Goal: Task Accomplishment & Management: Complete application form

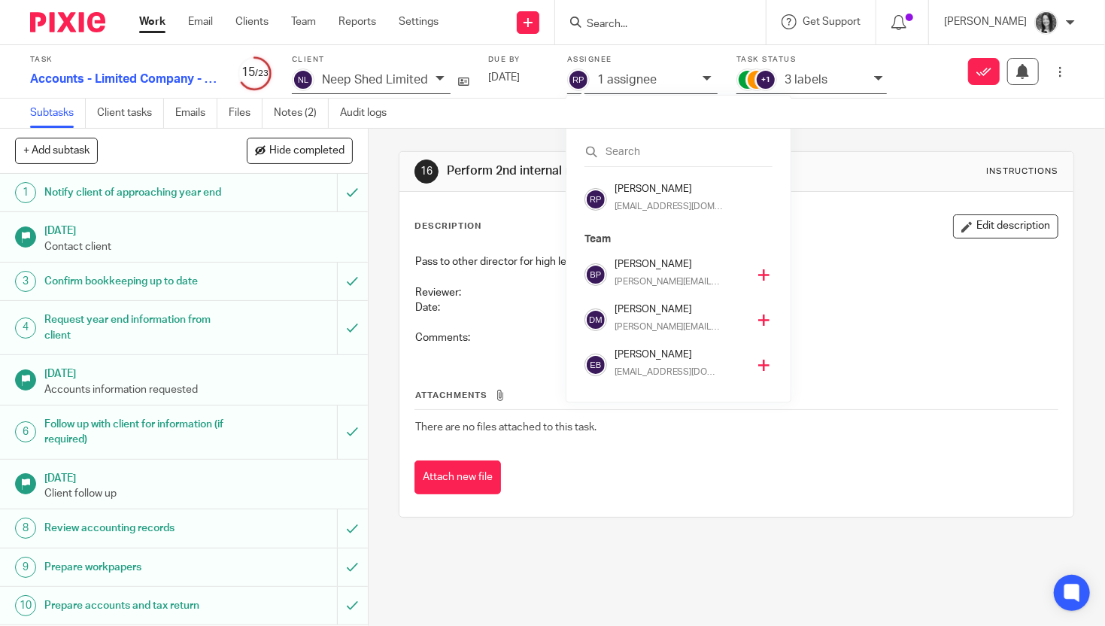
scroll to position [316, 0]
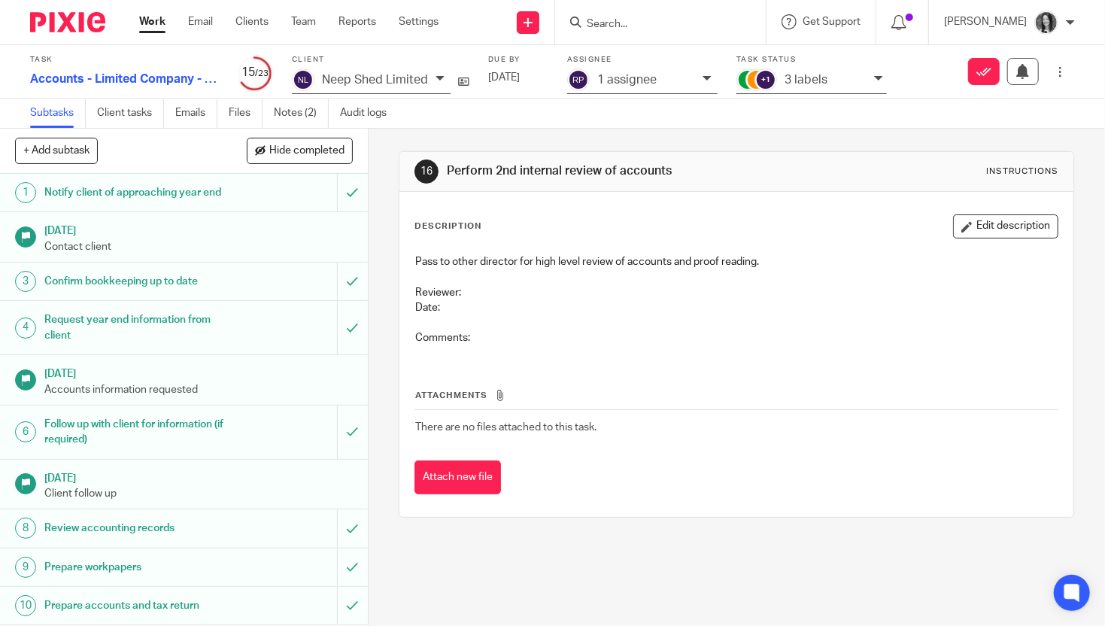
click at [686, 29] on input "Search" at bounding box center [652, 25] width 135 height 14
type input "o"
click at [539, 30] on link at bounding box center [528, 22] width 23 height 23
click at [560, 119] on link "Add client" at bounding box center [550, 115] width 93 height 22
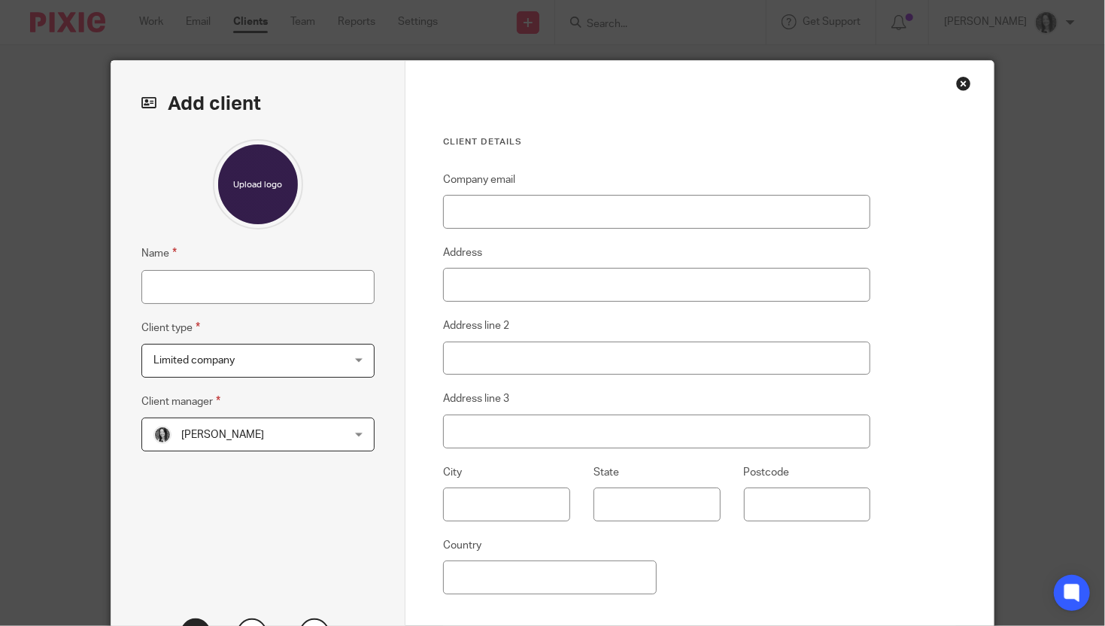
click at [956, 82] on div "Close this dialog window" at bounding box center [963, 83] width 15 height 15
click at [958, 84] on div "Close this dialog window" at bounding box center [963, 83] width 15 height 15
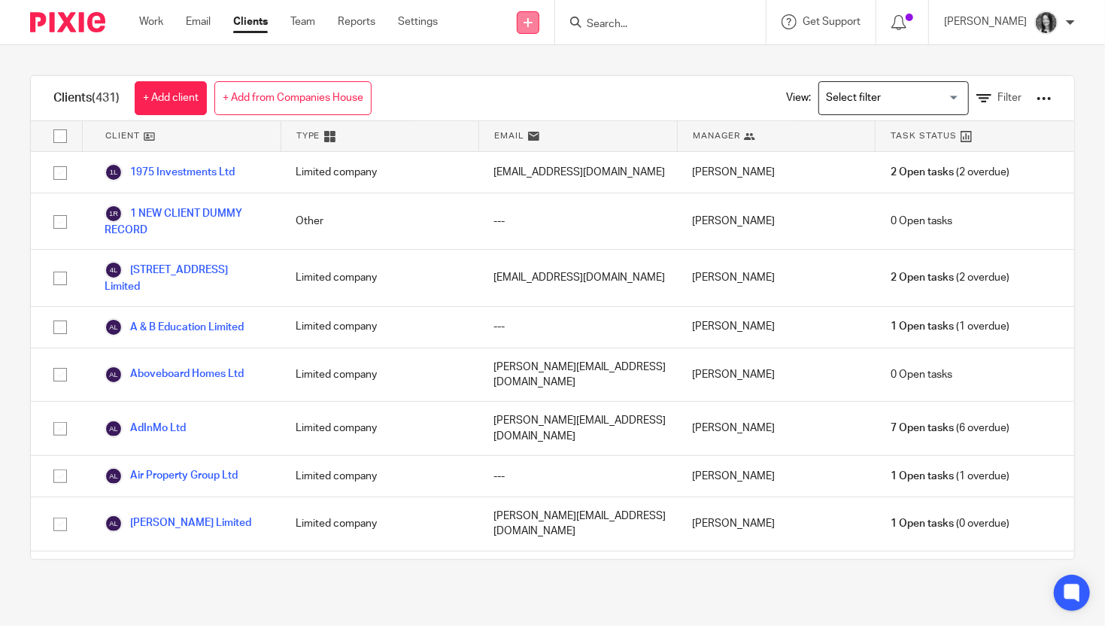
click at [539, 27] on link at bounding box center [528, 22] width 23 height 23
click at [562, 91] on link "Create task" at bounding box center [550, 92] width 93 height 22
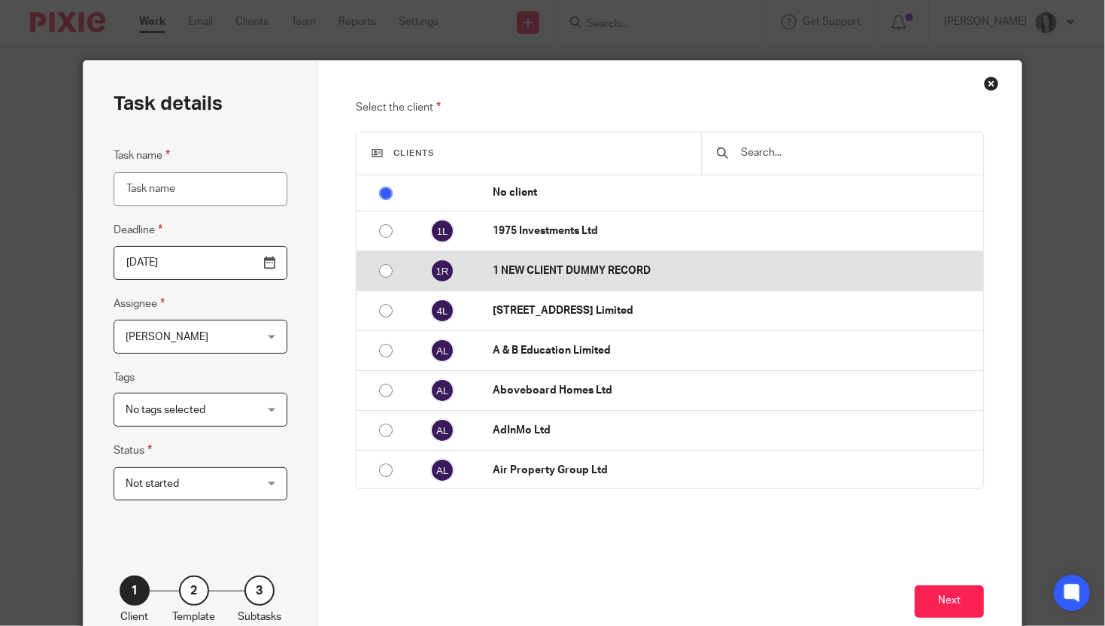
click at [376, 274] on input "radio" at bounding box center [386, 271] width 29 height 29
radio input "false"
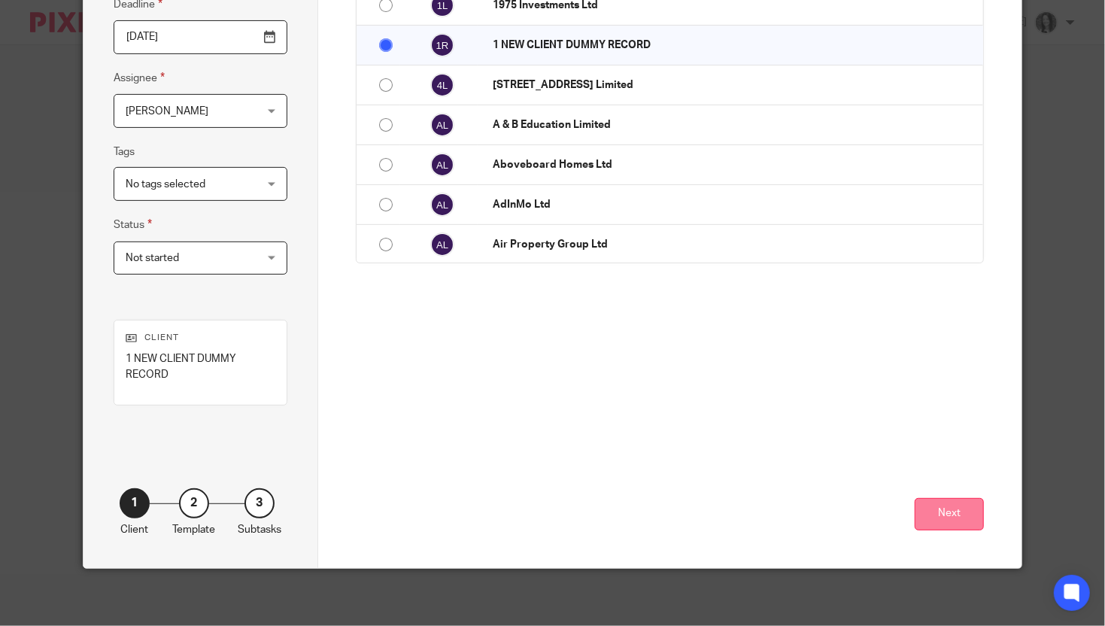
scroll to position [224, 0]
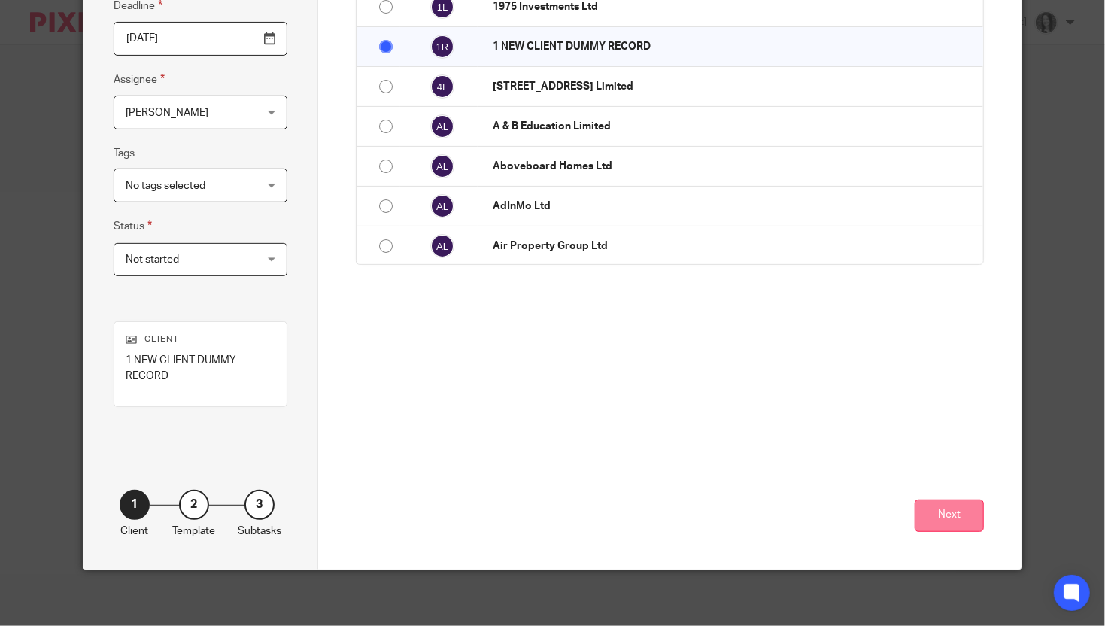
click at [923, 506] on button "Next" at bounding box center [949, 516] width 69 height 32
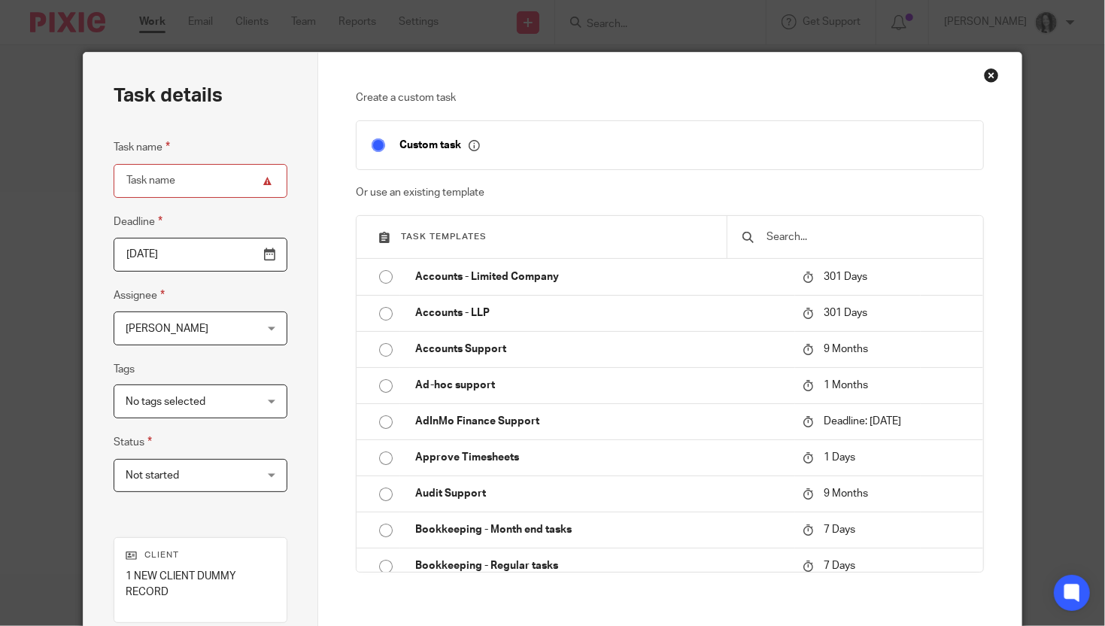
scroll to position [7, 0]
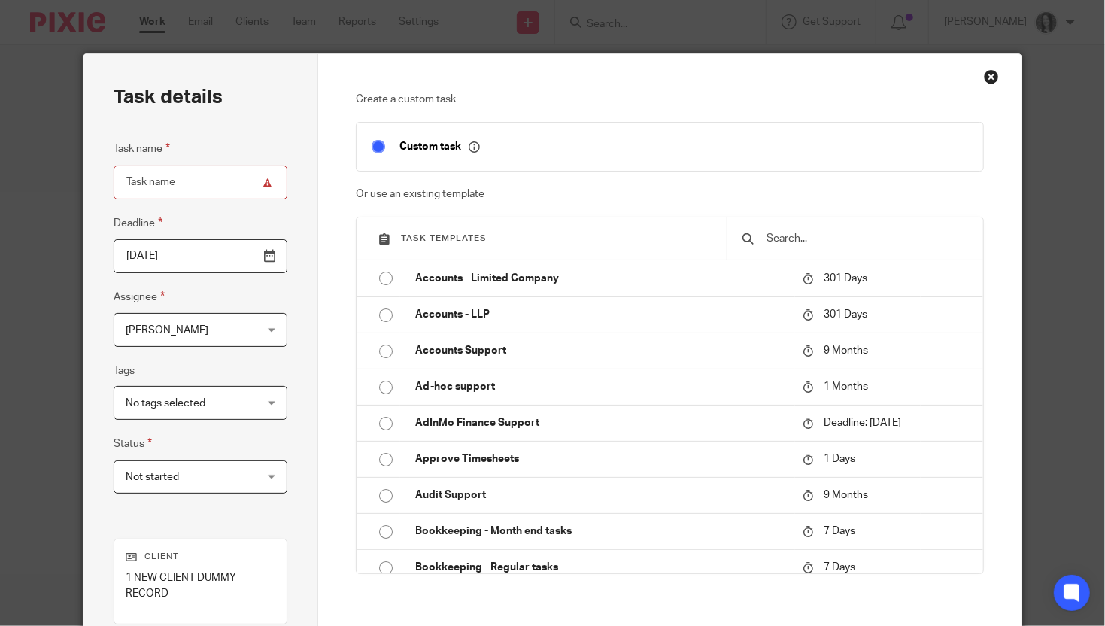
click at [810, 240] on input "text" at bounding box center [866, 238] width 202 height 17
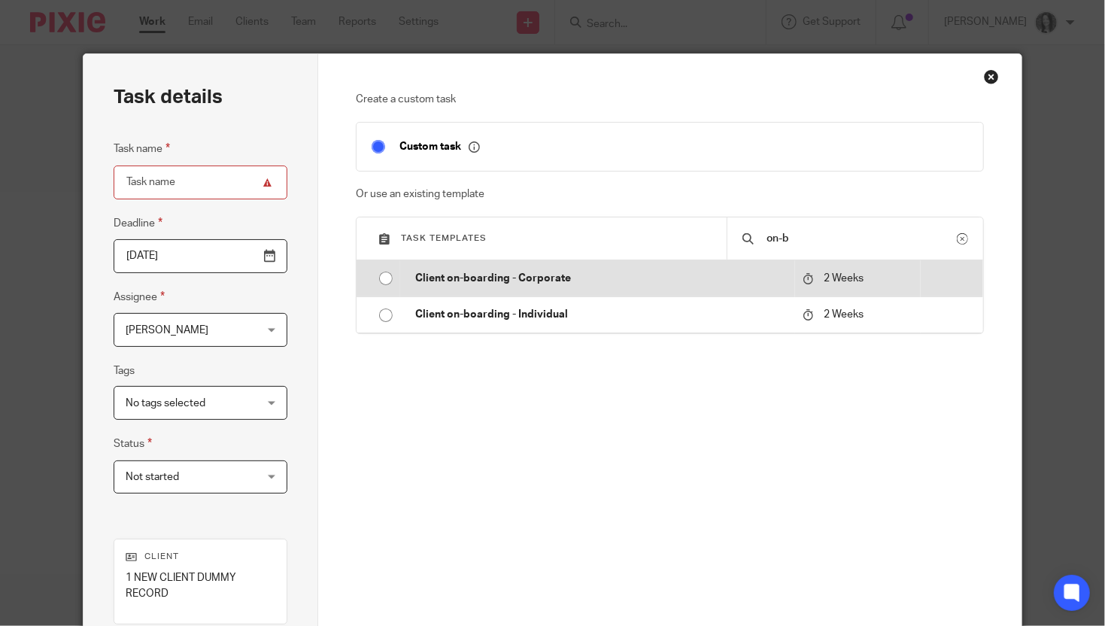
type input "on-b"
click at [375, 284] on input "radio" at bounding box center [386, 278] width 29 height 29
type input "2025-09-29"
type input "Client on-boarding - Corporate"
checkbox input "false"
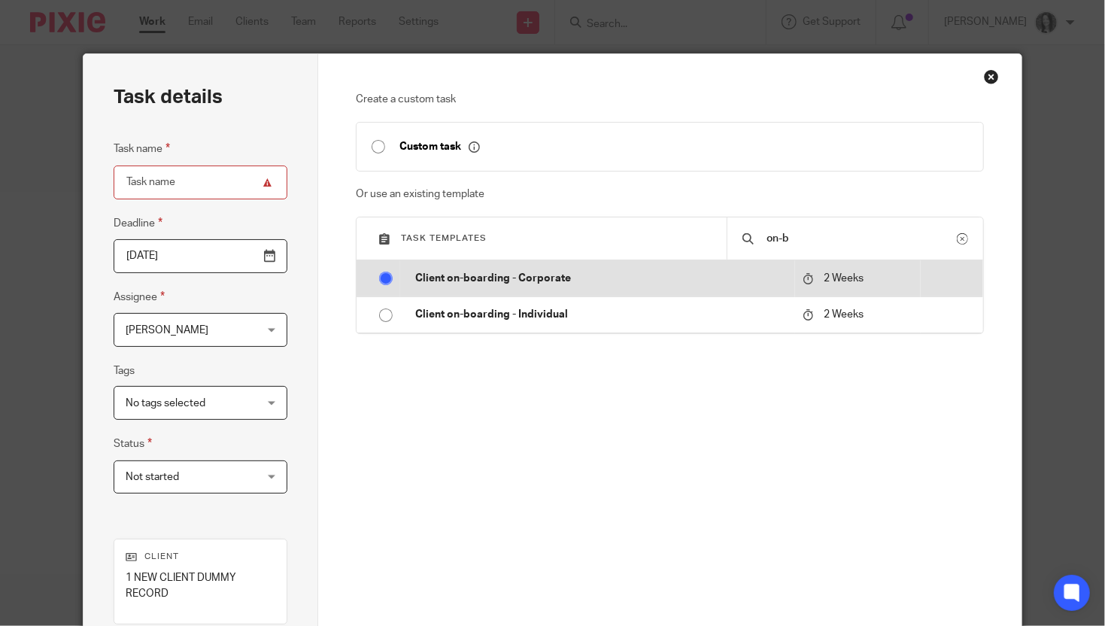
radio input "false"
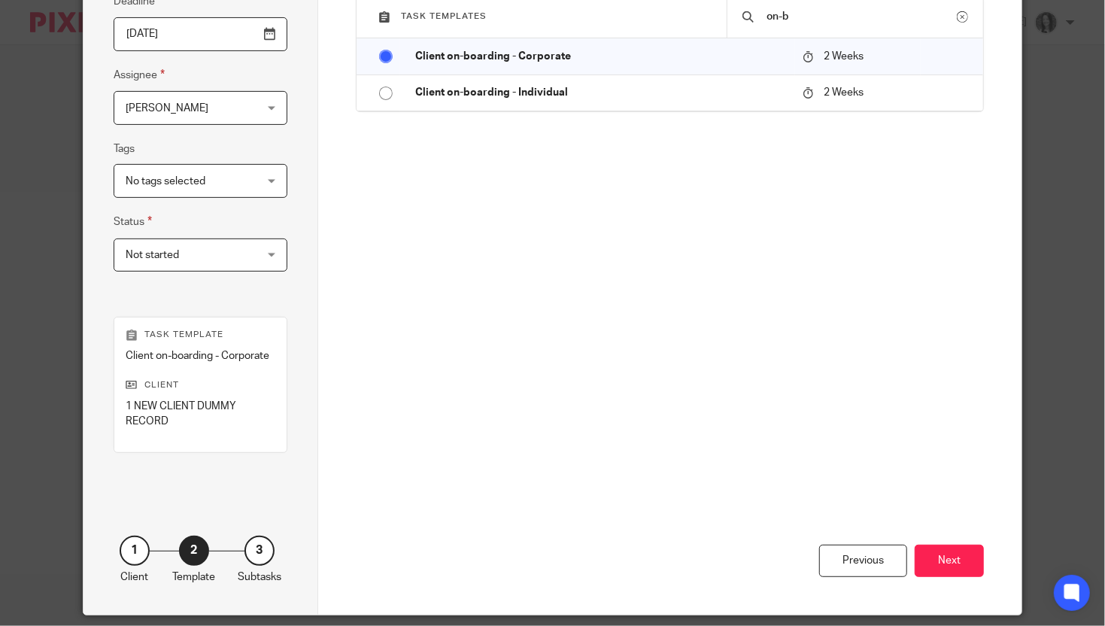
scroll to position [278, 0]
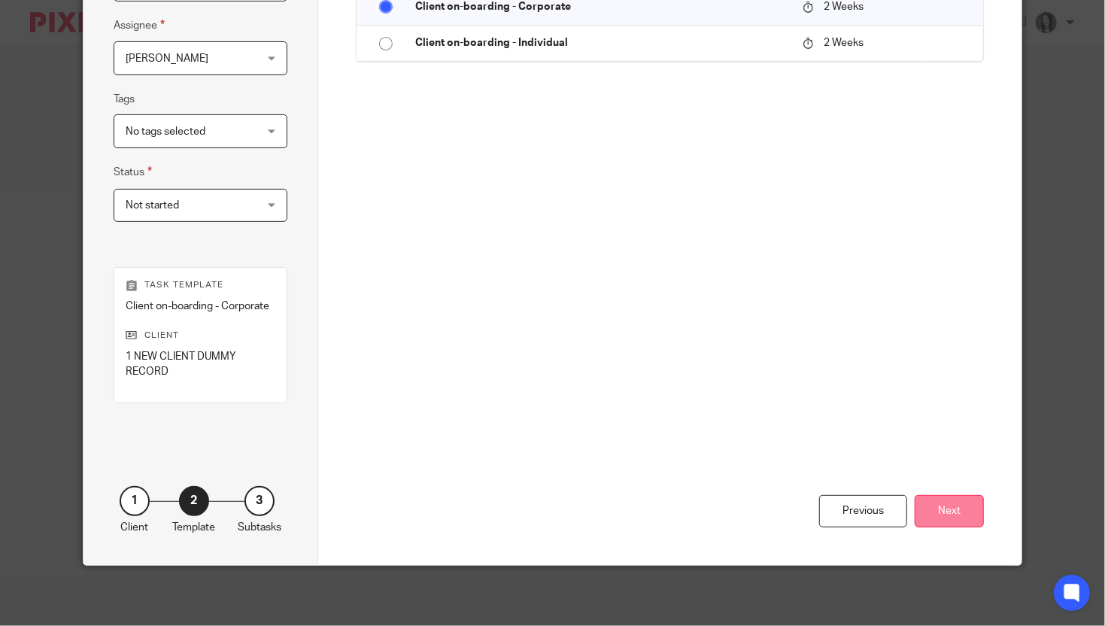
click at [943, 524] on button "Next" at bounding box center [949, 511] width 69 height 32
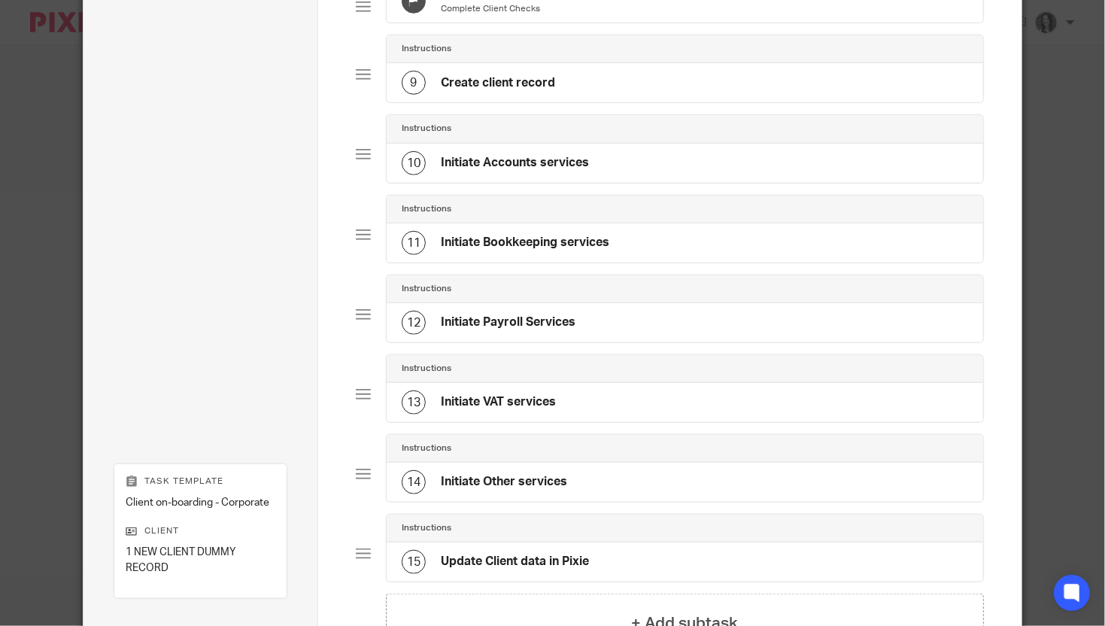
scroll to position [902, 0]
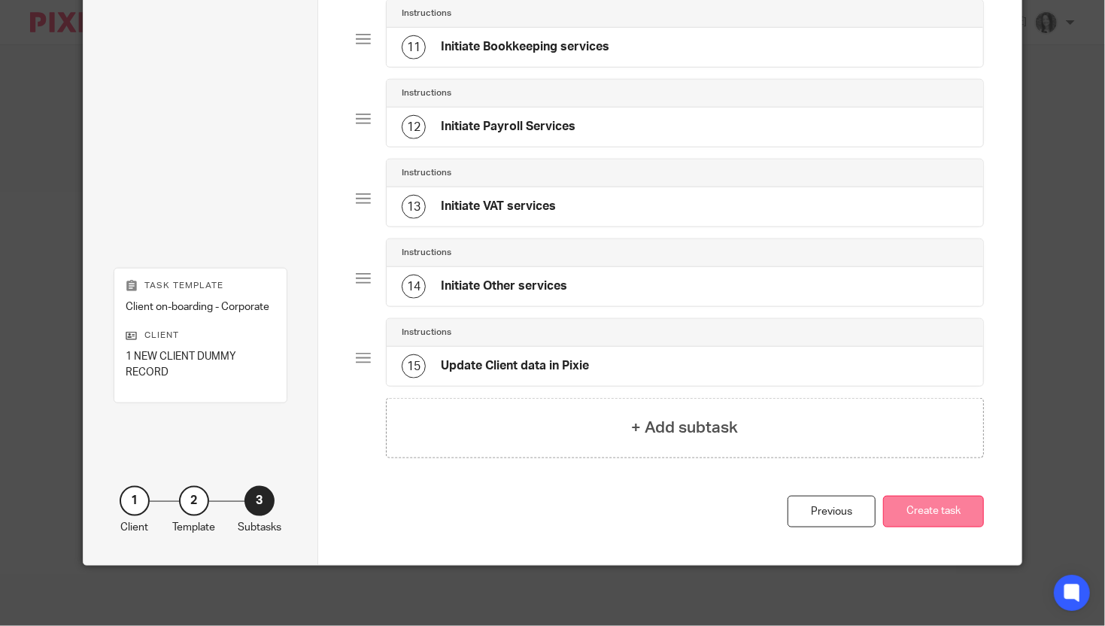
click at [943, 507] on button "Create task" at bounding box center [933, 512] width 101 height 32
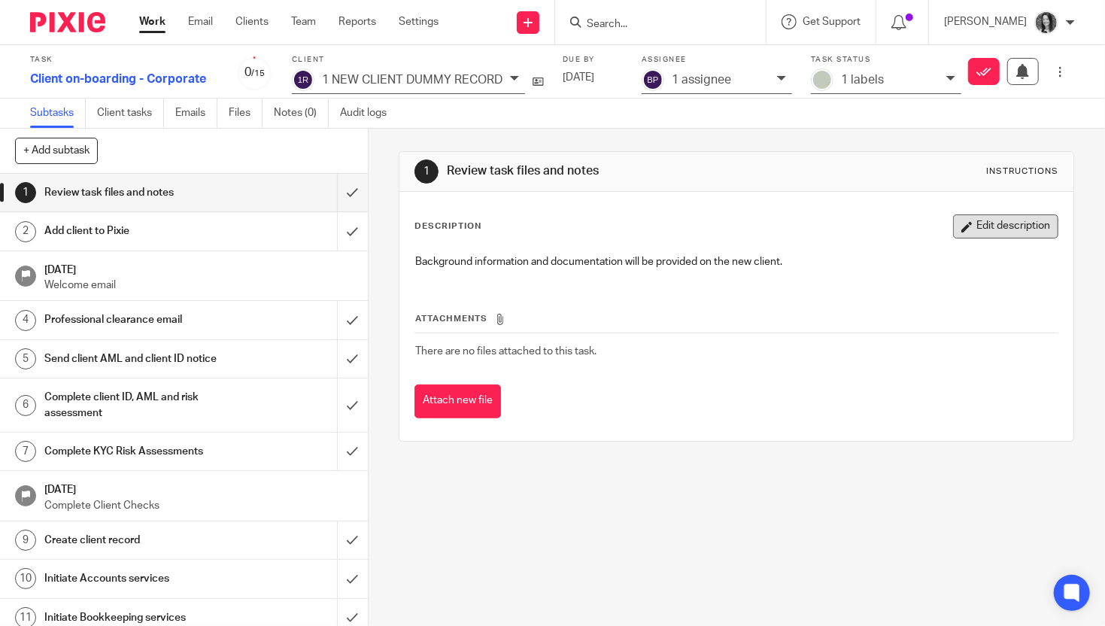
click at [973, 226] on button "Edit description" at bounding box center [1005, 226] width 105 height 24
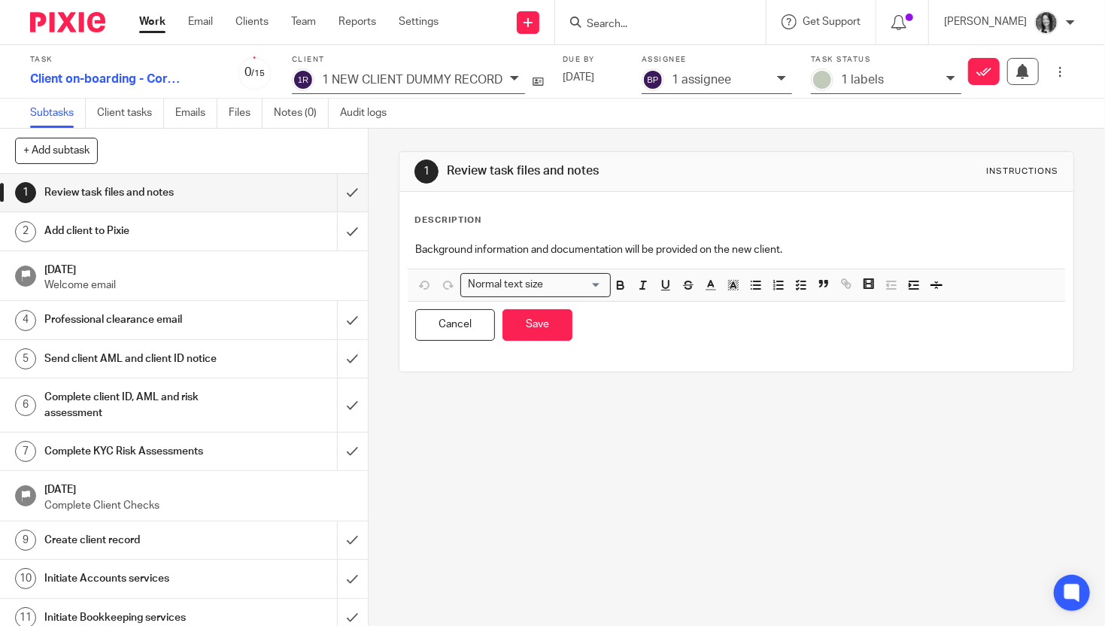
click at [202, 74] on div "Client on-boarding - Corporate" at bounding box center [124, 80] width 188 height 24
click at [164, 83] on input "Client on-boarding - Corporate" at bounding box center [105, 80] width 150 height 24
type input "Client on-boarding - Corporate - Pilot Bars"
drag, startPoint x: 881, startPoint y: 227, endPoint x: 872, endPoint y: 234, distance: 11.3
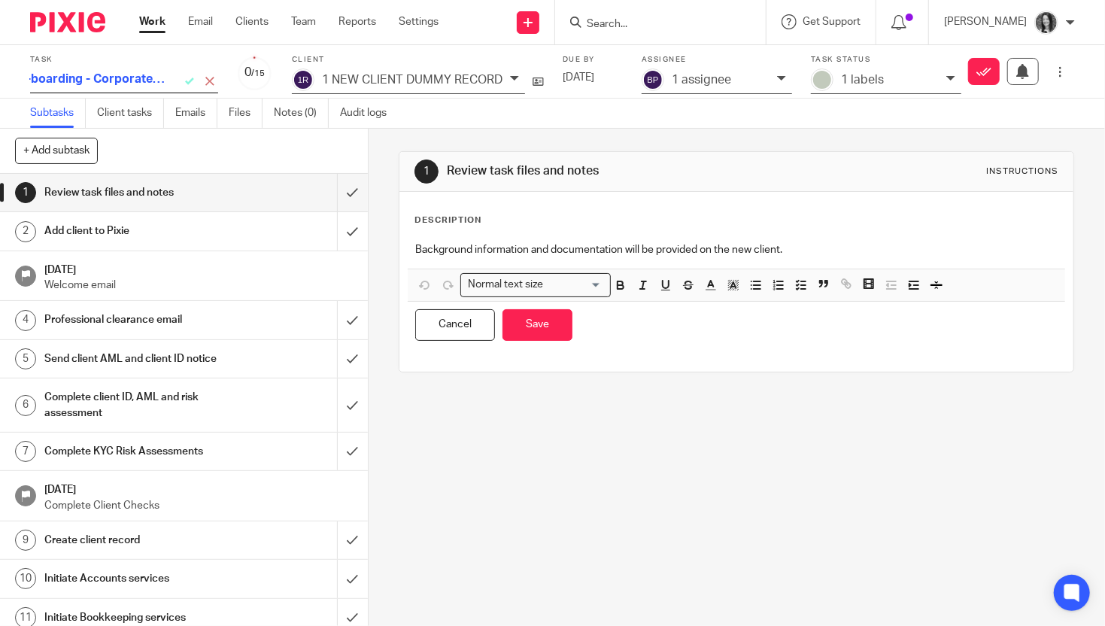
click at [879, 228] on div "Description Background information and documentation will be provided on the ne…" at bounding box center [737, 281] width 644 height 135
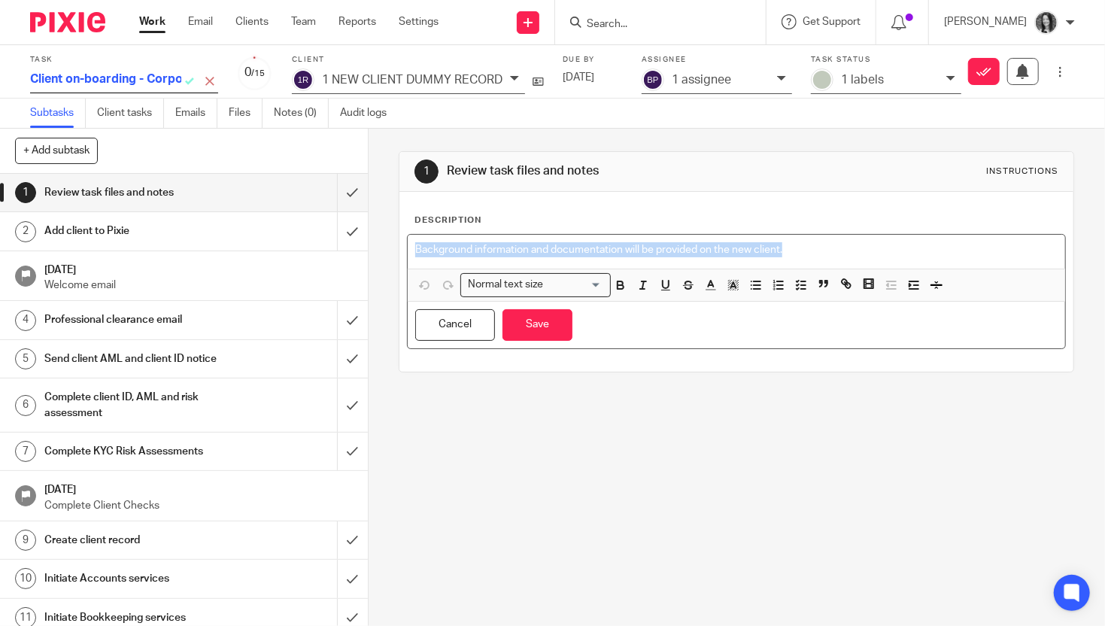
drag, startPoint x: 822, startPoint y: 250, endPoint x: 439, endPoint y: 238, distance: 382.4
click at [439, 238] on div "Background information and documentation will be provided on the new client." at bounding box center [737, 252] width 658 height 34
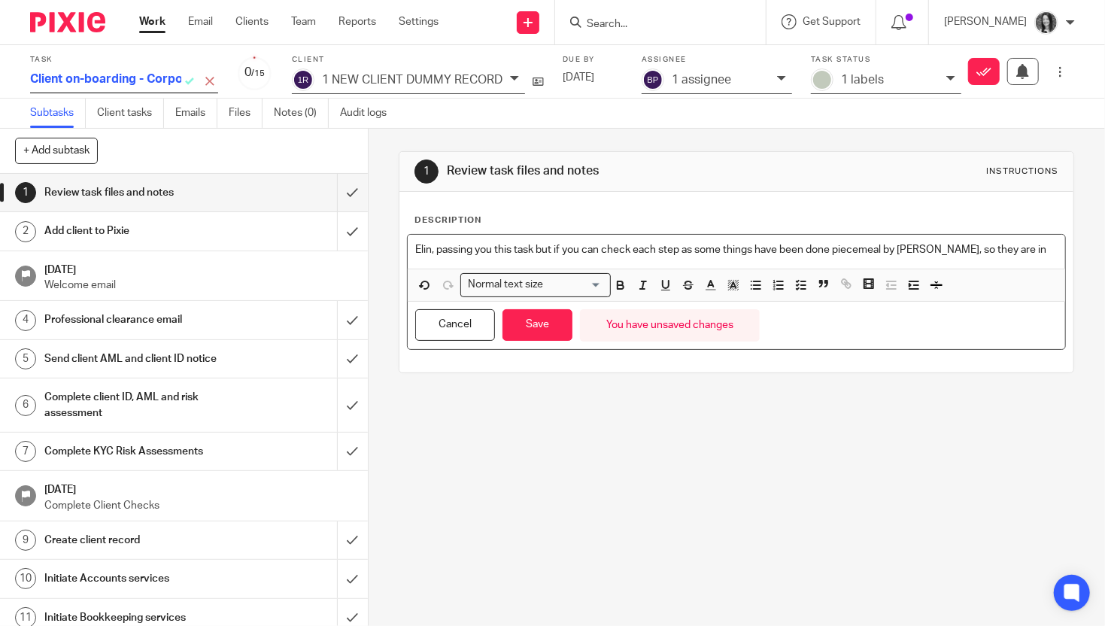
click at [442, 88] on div "1 NEW CLIENT DUMMY RECORD" at bounding box center [412, 79] width 181 height 17
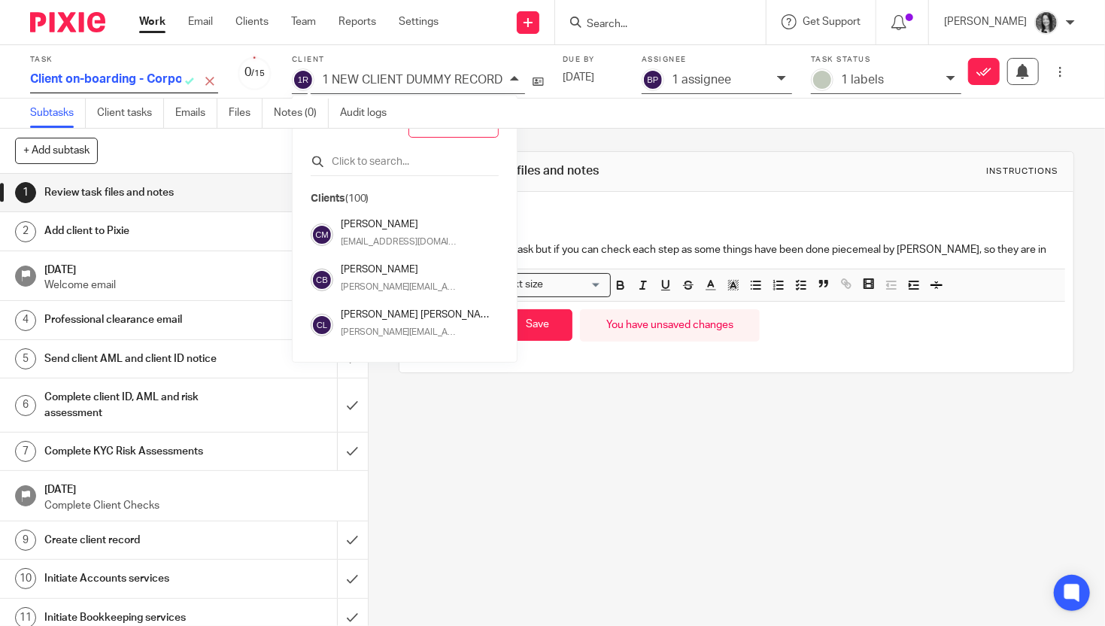
click at [415, 172] on div at bounding box center [405, 164] width 188 height 23
click at [420, 162] on input "text" at bounding box center [405, 161] width 188 height 15
type input "pilo"
click at [409, 232] on div "Pilot Bars (Hanover) Ltd patrick@pilotbeer.co.uk" at bounding box center [414, 234] width 147 height 35
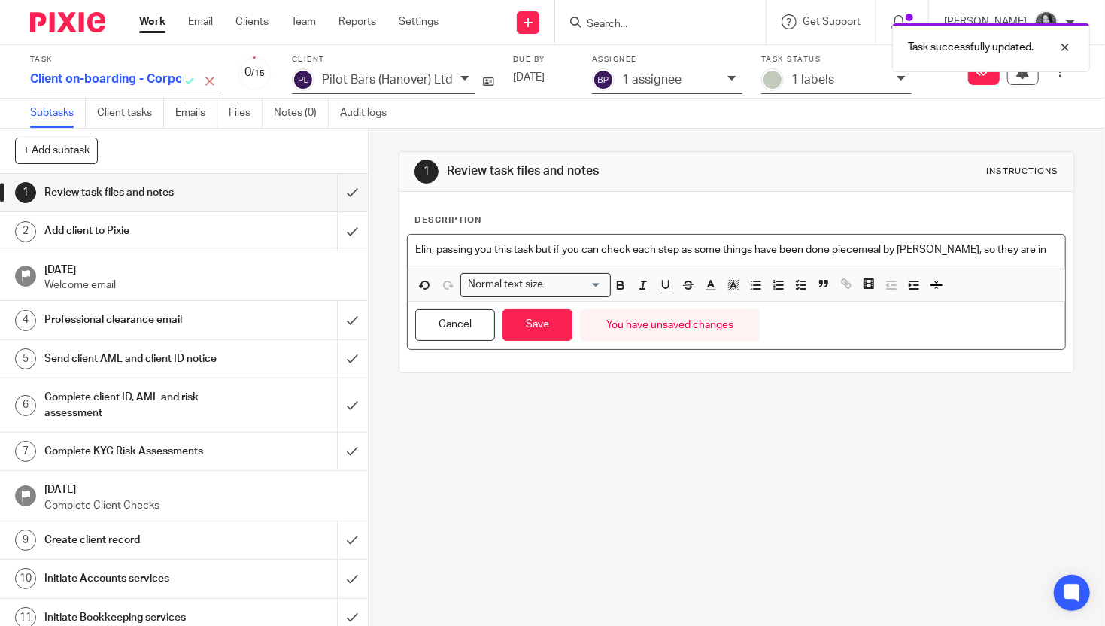
click at [1007, 249] on p "Elin, passing you this task but if you can check each step as some things have …" at bounding box center [736, 249] width 642 height 15
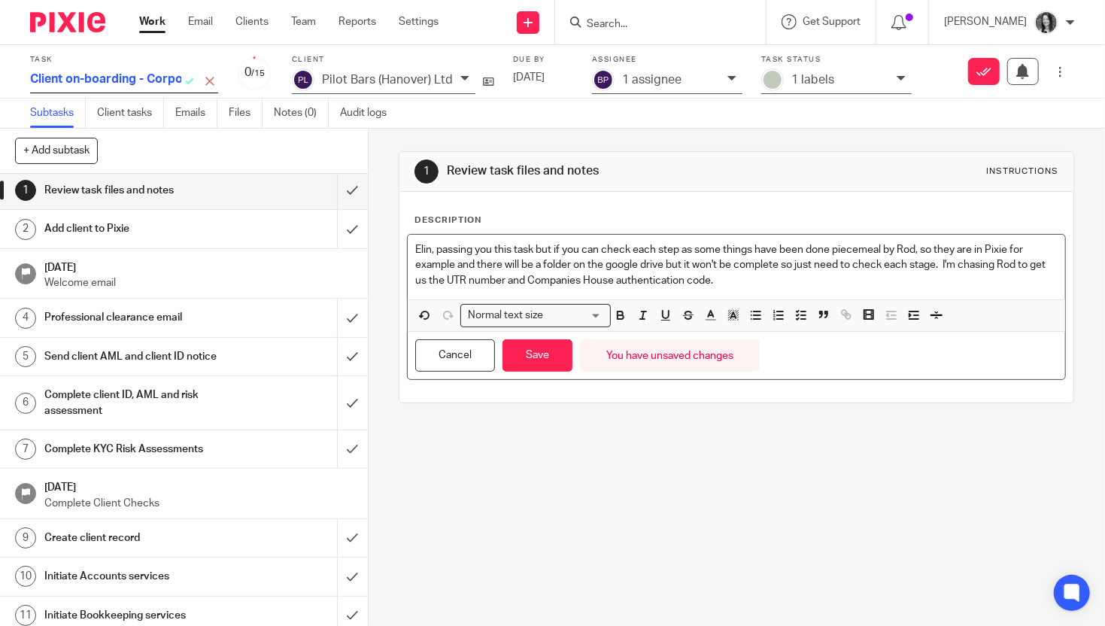
scroll to position [4, 0]
click at [534, 360] on button "Save" at bounding box center [538, 355] width 70 height 32
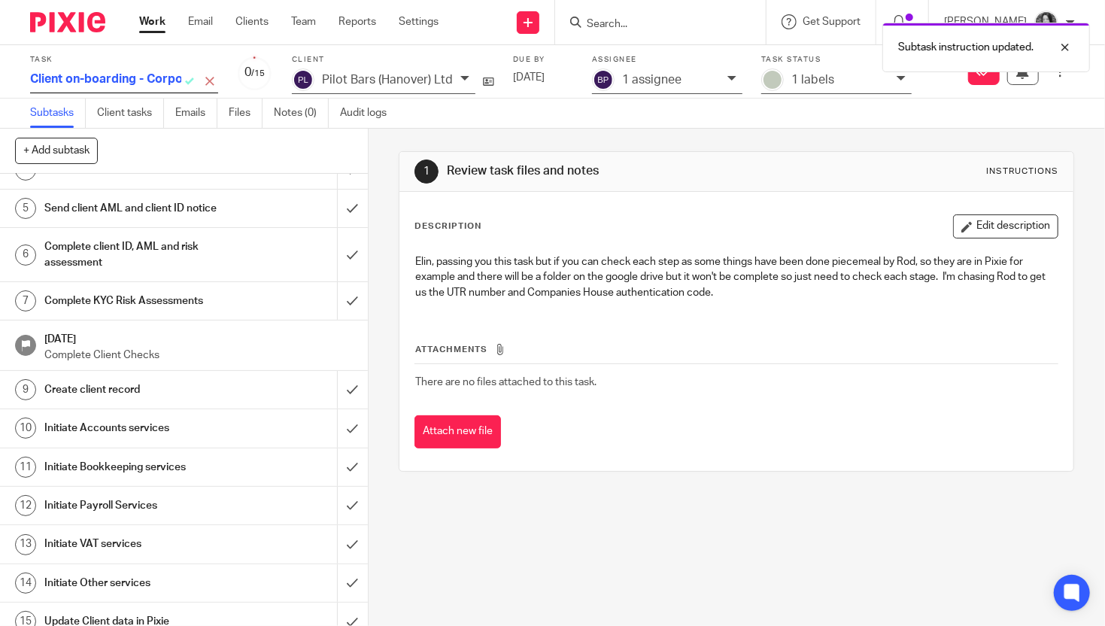
scroll to position [178, 0]
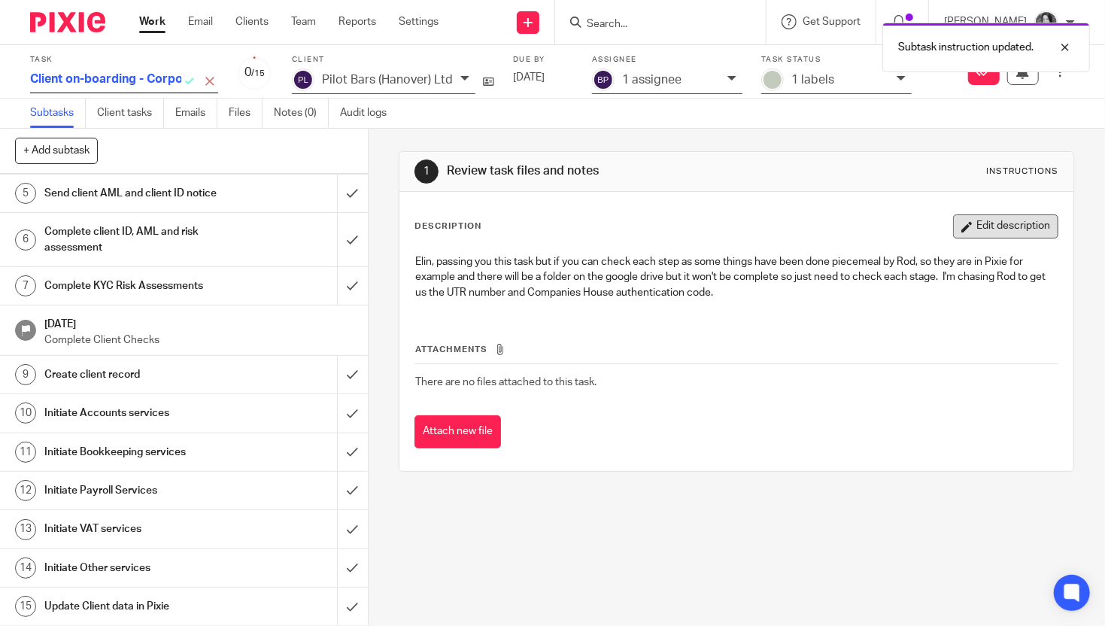
click at [983, 223] on button "Edit description" at bounding box center [1005, 226] width 105 height 24
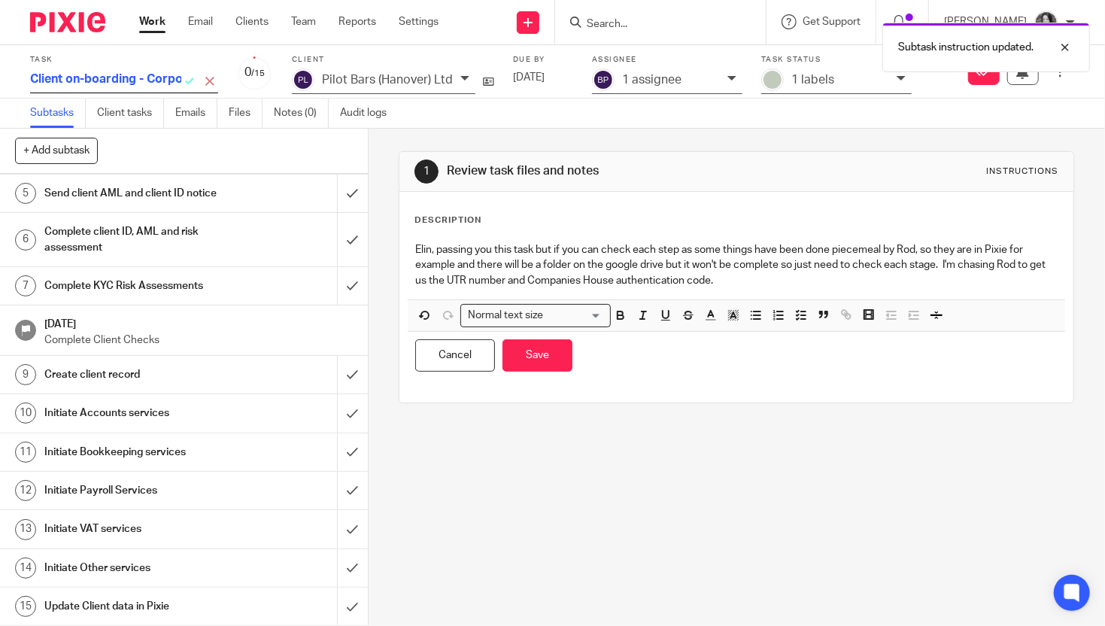
click at [775, 284] on p "Elin, passing you this task but if you can check each step as some things have …" at bounding box center [736, 265] width 642 height 46
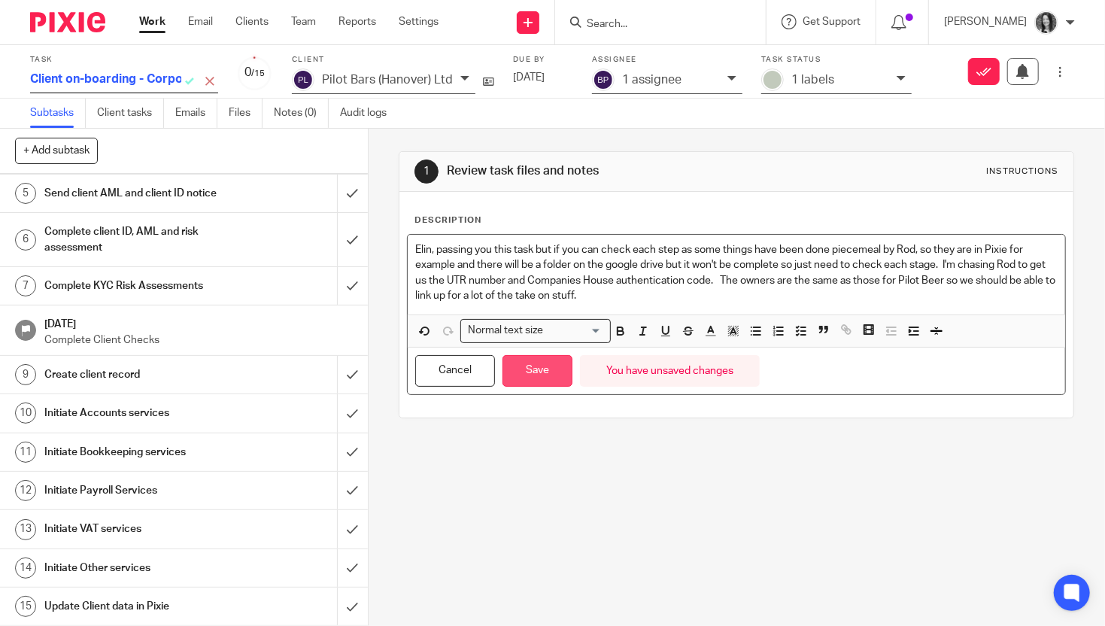
click at [551, 375] on button "Save" at bounding box center [538, 371] width 70 height 32
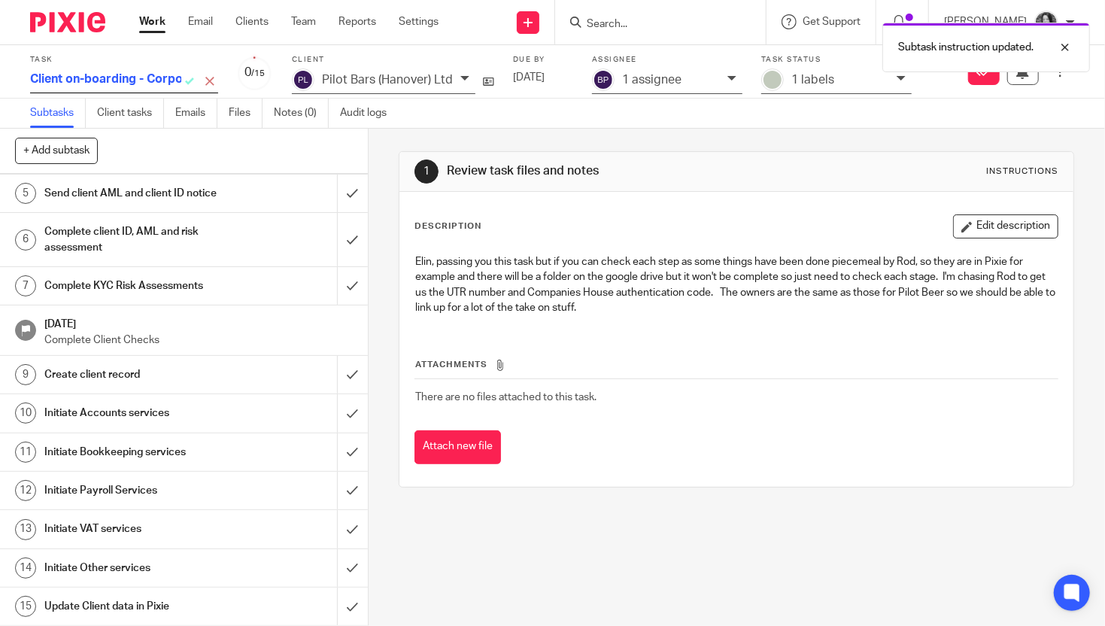
click at [226, 560] on div "Initiate Other services" at bounding box center [183, 568] width 278 height 23
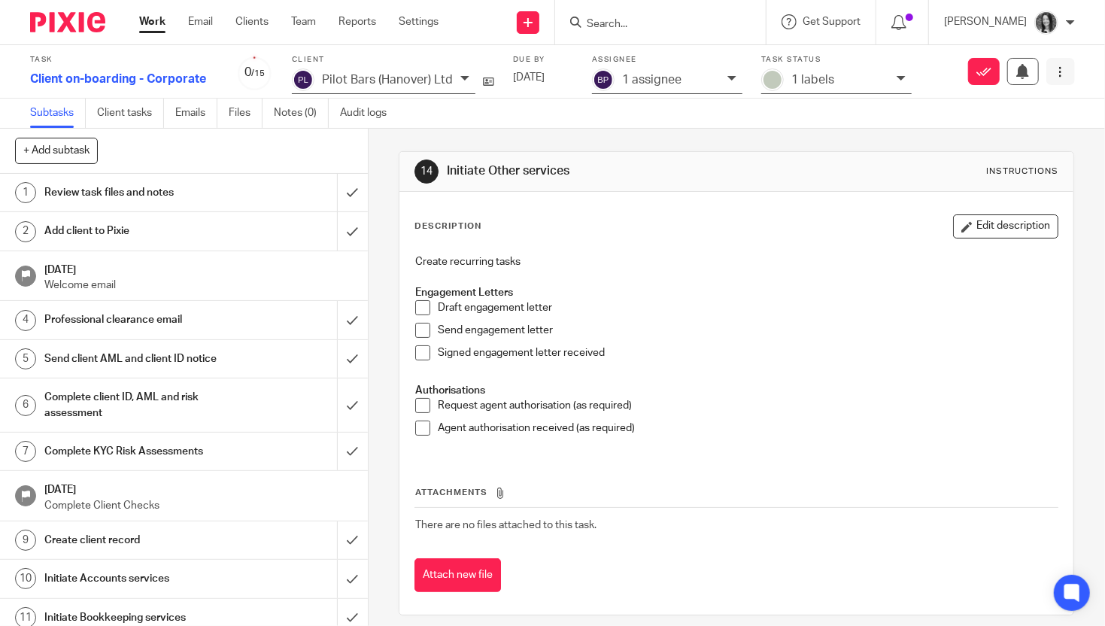
click at [1055, 76] on icon at bounding box center [1060, 71] width 11 height 11
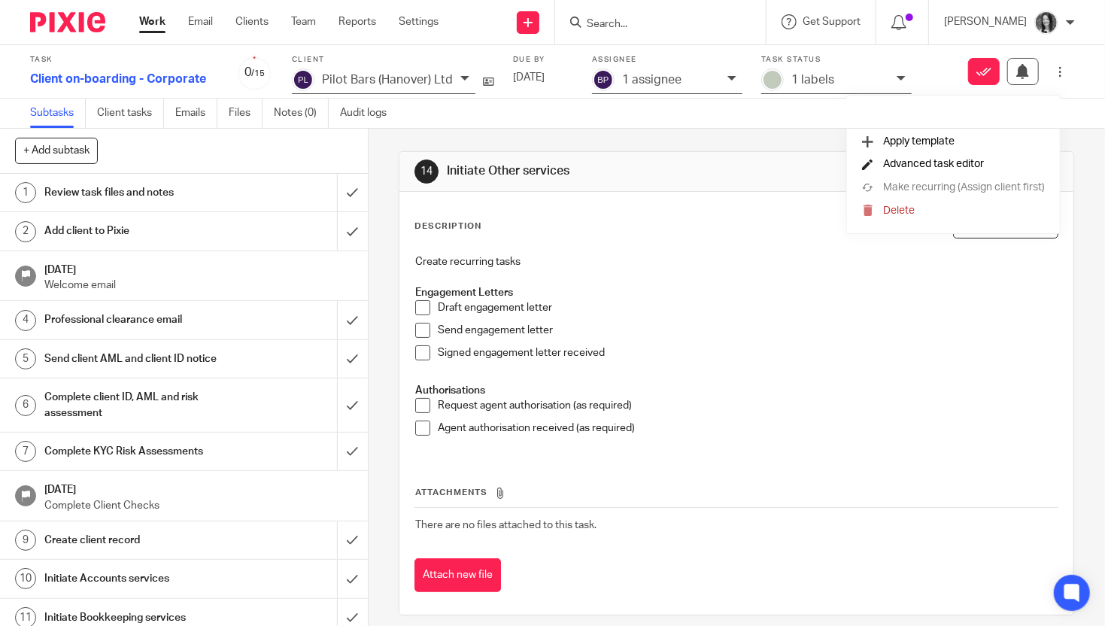
click at [968, 166] on span "Advanced task editor" at bounding box center [933, 164] width 101 height 11
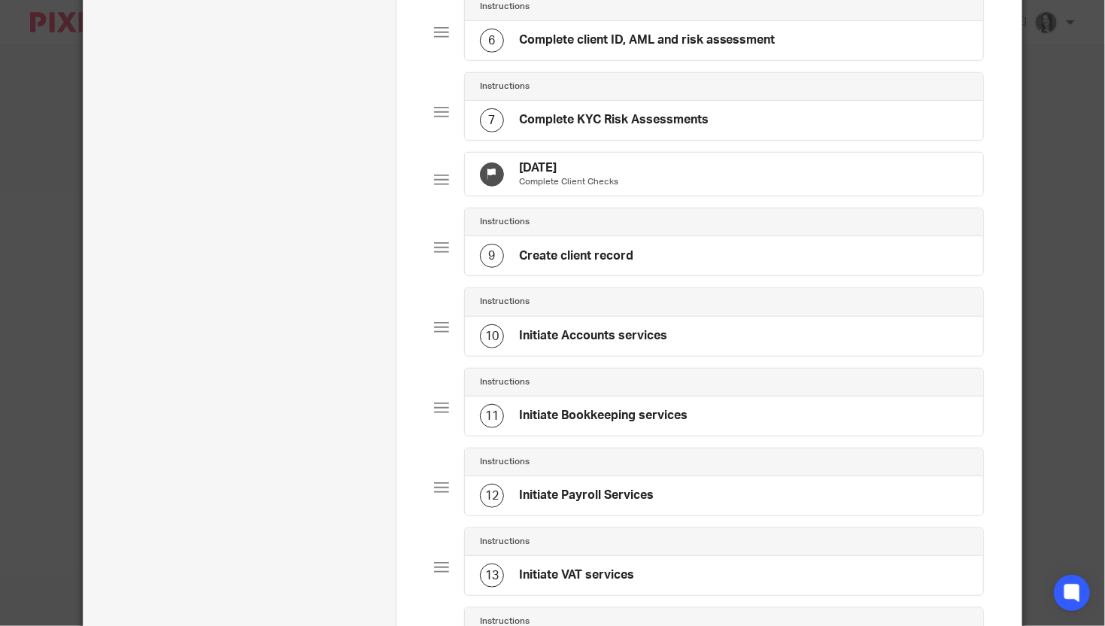
scroll to position [940, 0]
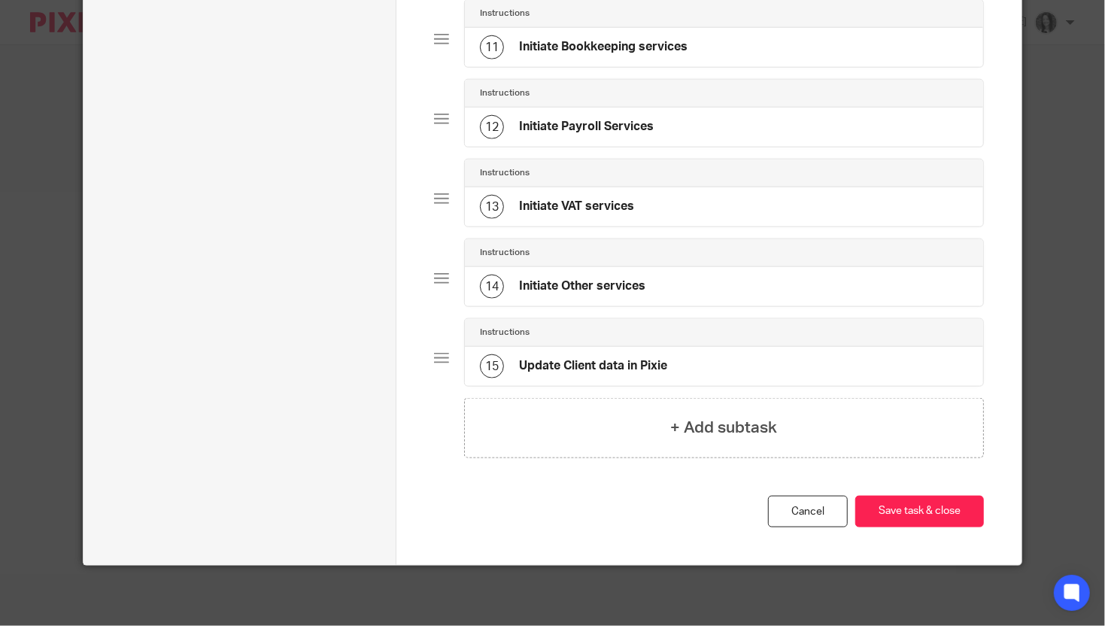
click at [518, 255] on h4 "Instructions" at bounding box center [505, 253] width 50 height 12
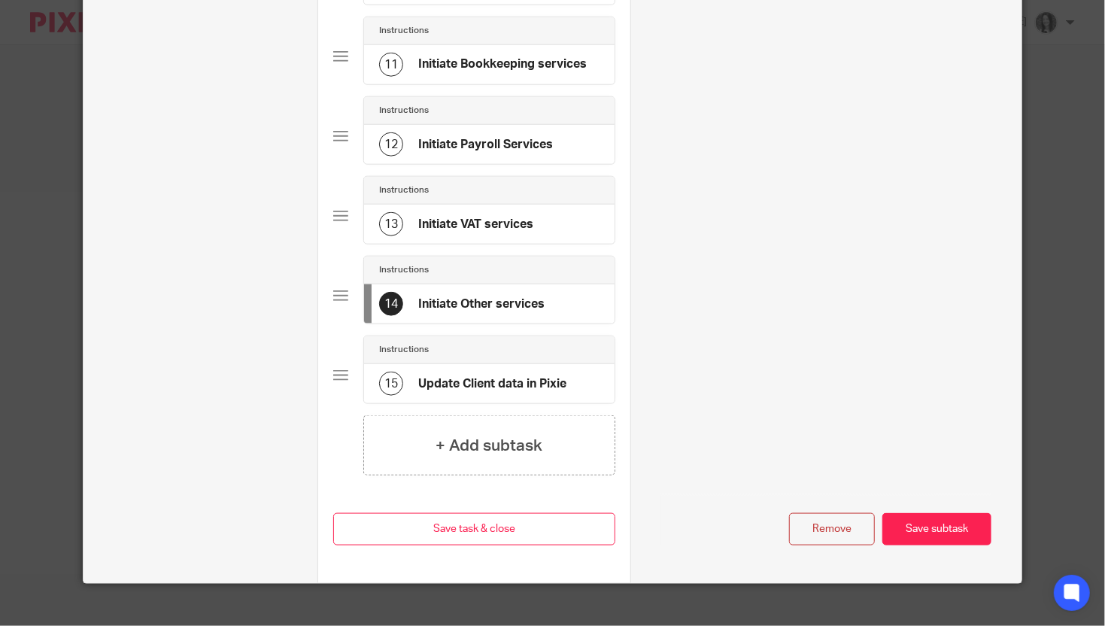
scroll to position [964, 0]
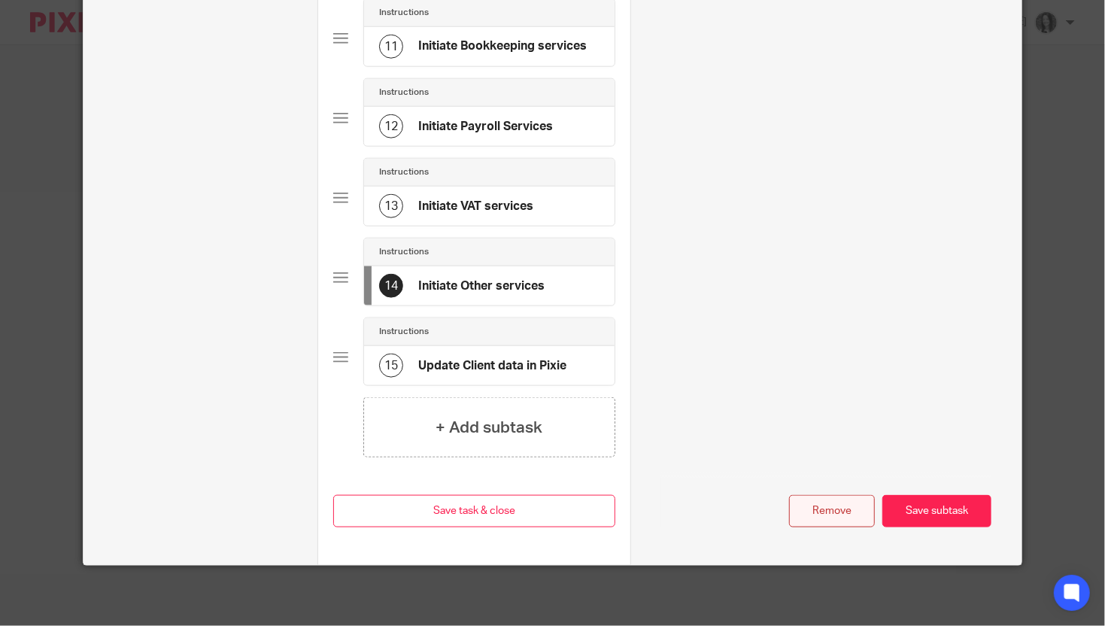
click at [831, 503] on button "Remove" at bounding box center [832, 511] width 86 height 32
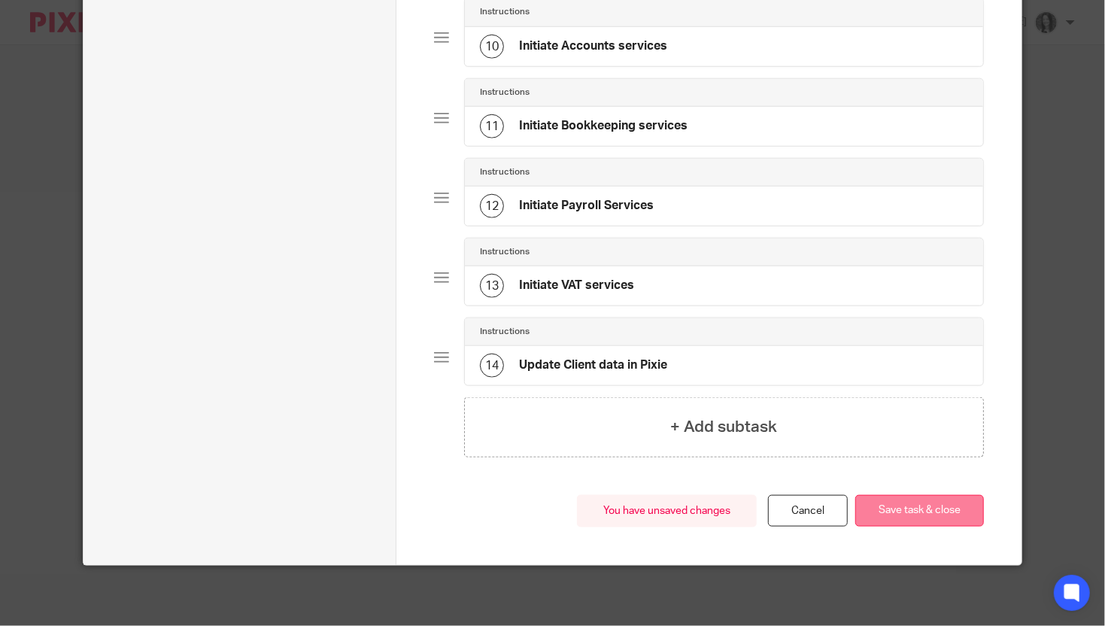
click at [919, 512] on button "Save task & close" at bounding box center [919, 511] width 129 height 32
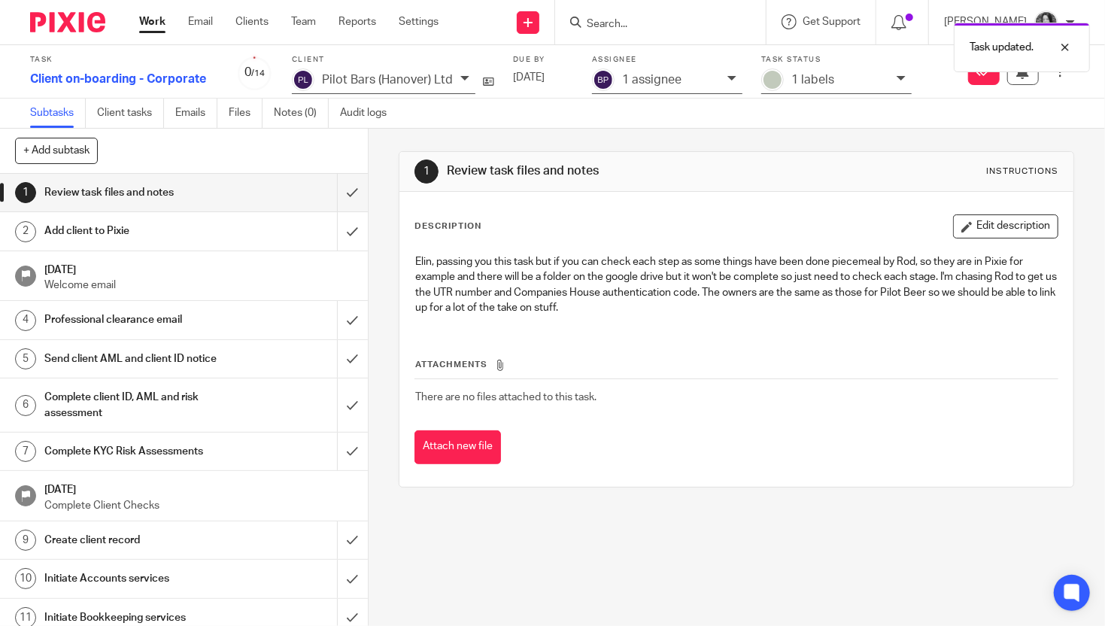
click at [655, 84] on p "1 assignee" at bounding box center [651, 80] width 59 height 14
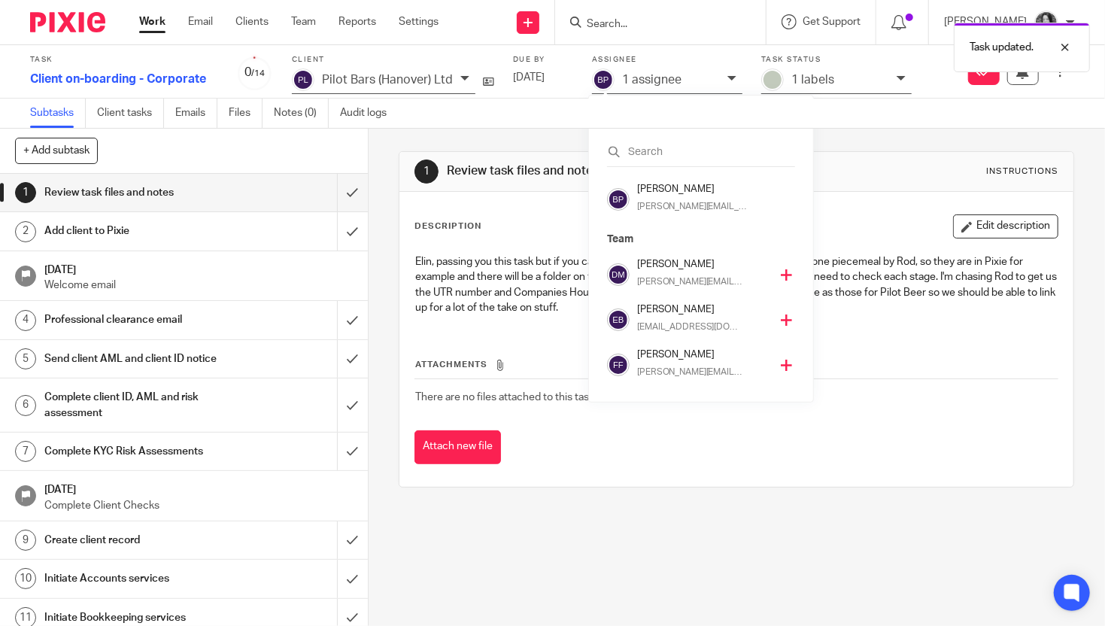
click at [667, 319] on div "[PERSON_NAME] [EMAIL_ADDRESS][DOMAIN_NAME]" at bounding box center [707, 319] width 140 height 35
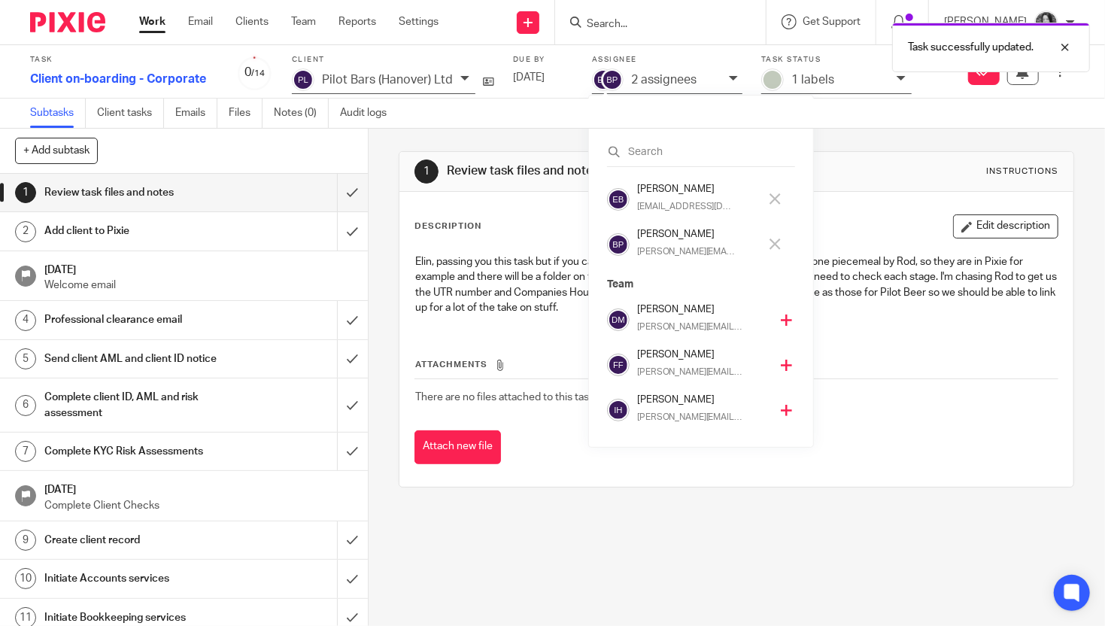
click at [667, 251] on p "[PERSON_NAME][EMAIL_ADDRESS][DOMAIN_NAME]" at bounding box center [686, 252] width 98 height 14
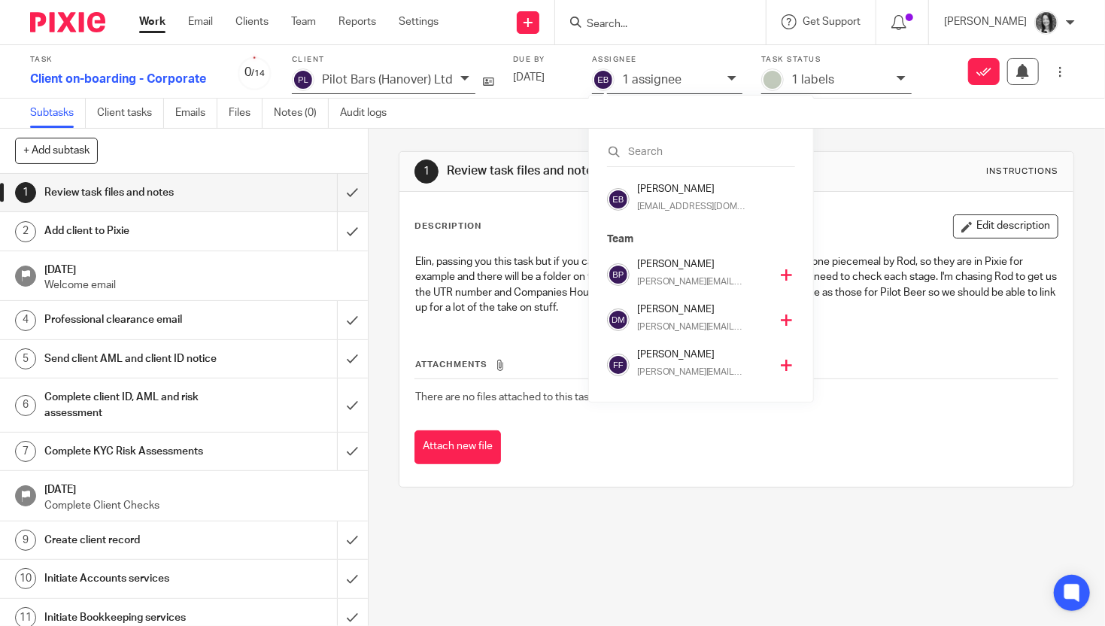
click at [639, 26] on input "Search" at bounding box center [652, 25] width 135 height 14
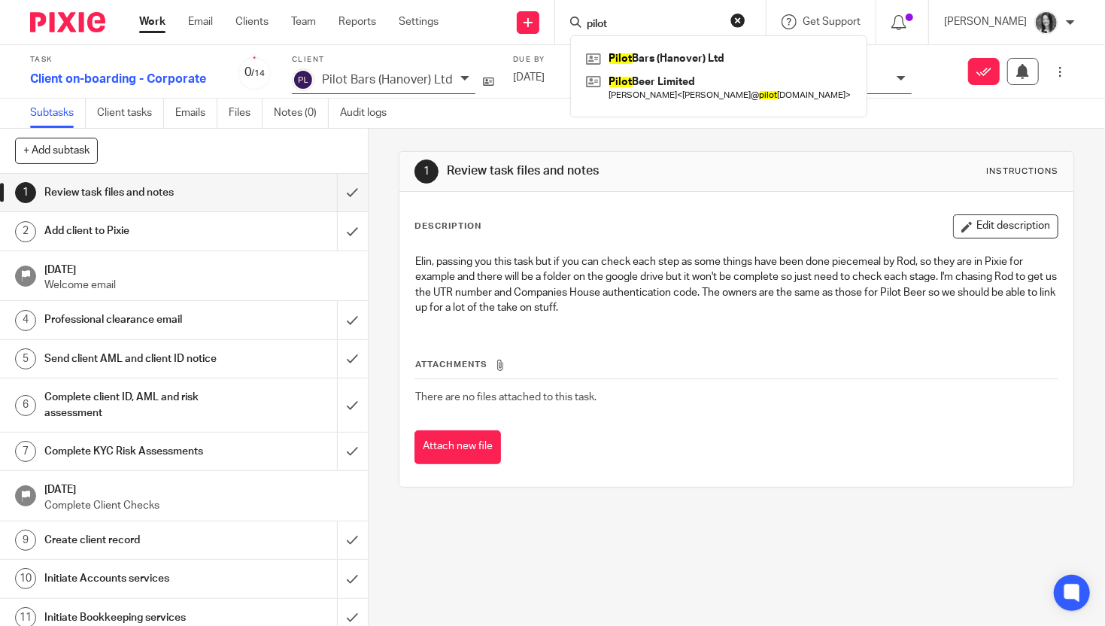
type input "pilot"
click at [688, 143] on div "1 Review task files and notes Instructions Description Edit description Elin, p…" at bounding box center [737, 319] width 676 height 381
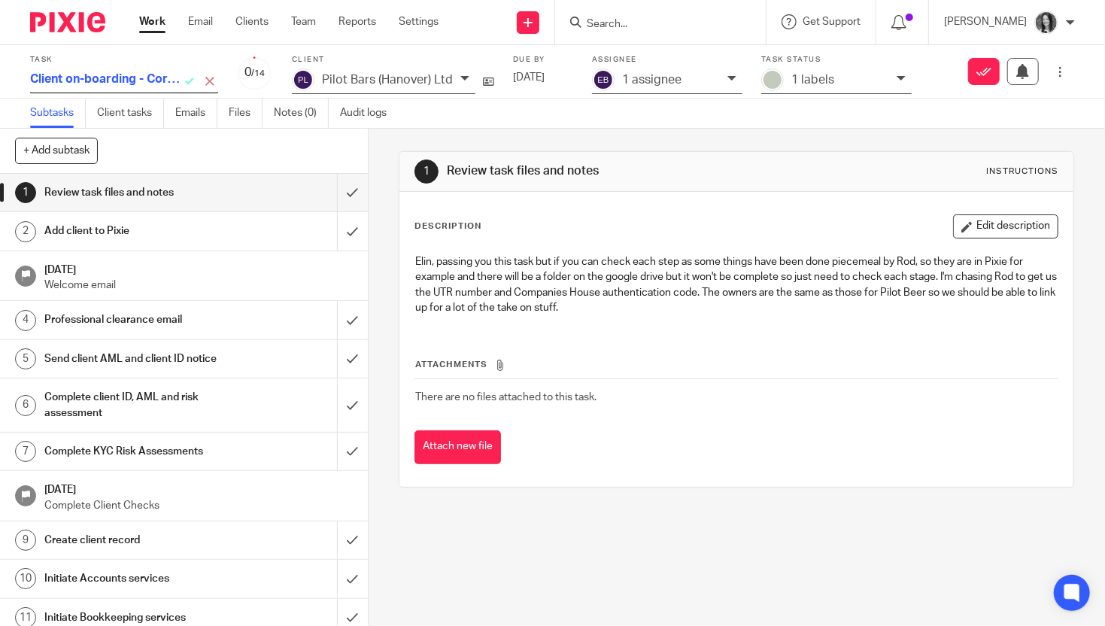
click at [208, 83] on div "Client on-boarding - Corporate" at bounding box center [124, 80] width 188 height 25
click at [162, 84] on input "Client on-boarding - Corporate" at bounding box center [105, 80] width 150 height 24
type input "Client on-boarding - Corporate - Pilot Bars (Hanover)"
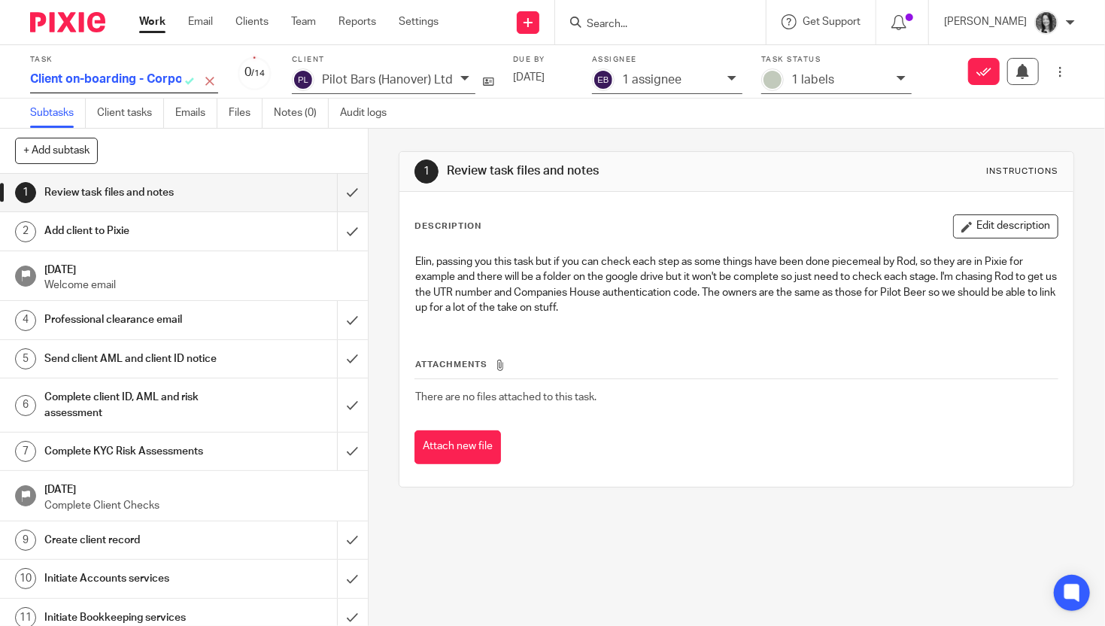
click at [678, 118] on div "Subtasks Client tasks Emails Files Notes (0) Audit logs" at bounding box center [552, 114] width 1105 height 30
click at [539, 27] on link at bounding box center [528, 22] width 23 height 23
click at [547, 86] on link "Create task" at bounding box center [550, 92] width 93 height 22
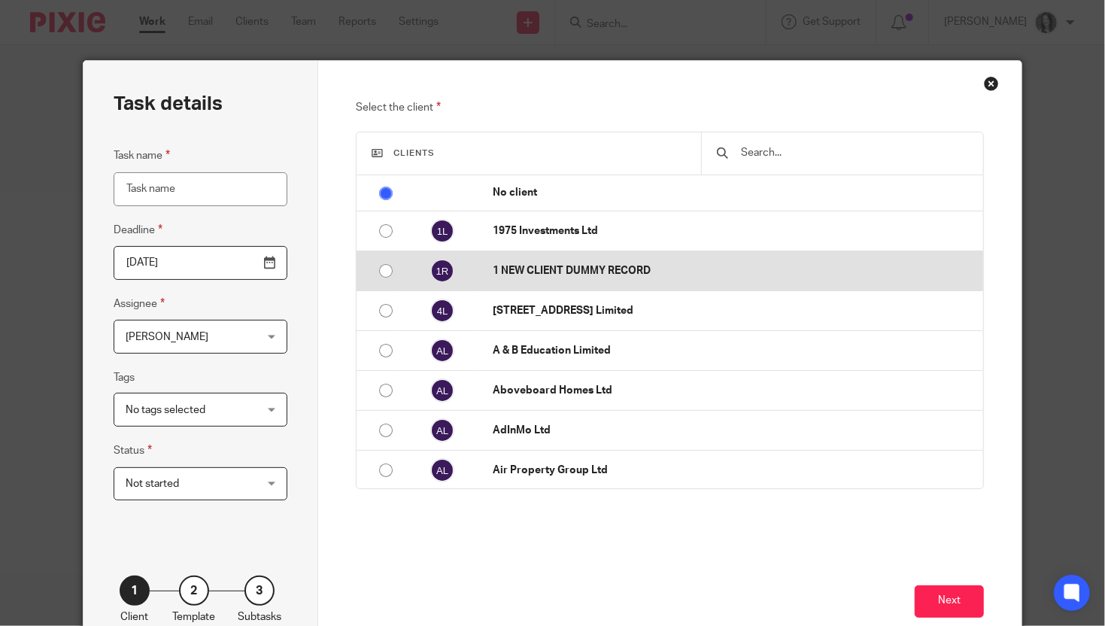
click at [375, 274] on input "radio" at bounding box center [386, 271] width 29 height 29
radio input "false"
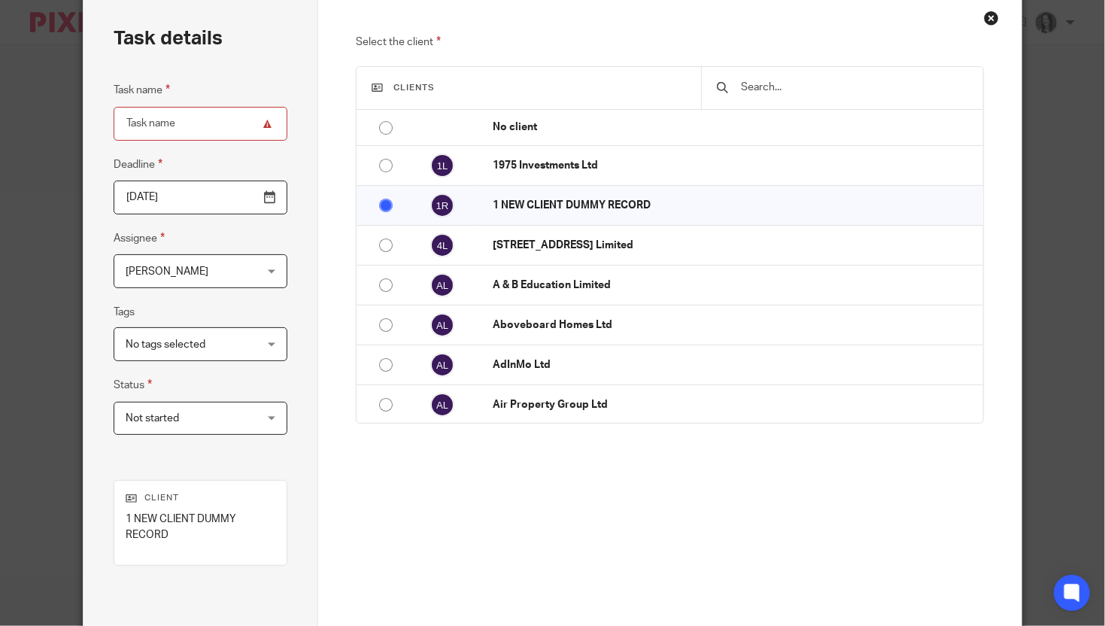
scroll to position [228, 0]
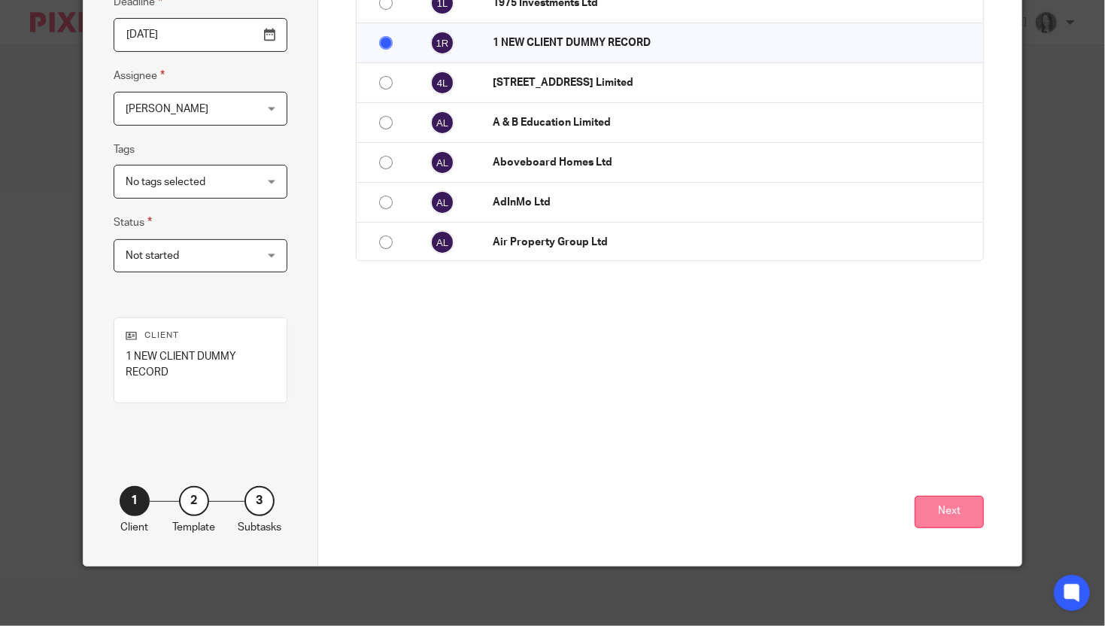
click at [942, 517] on button "Next" at bounding box center [949, 512] width 69 height 32
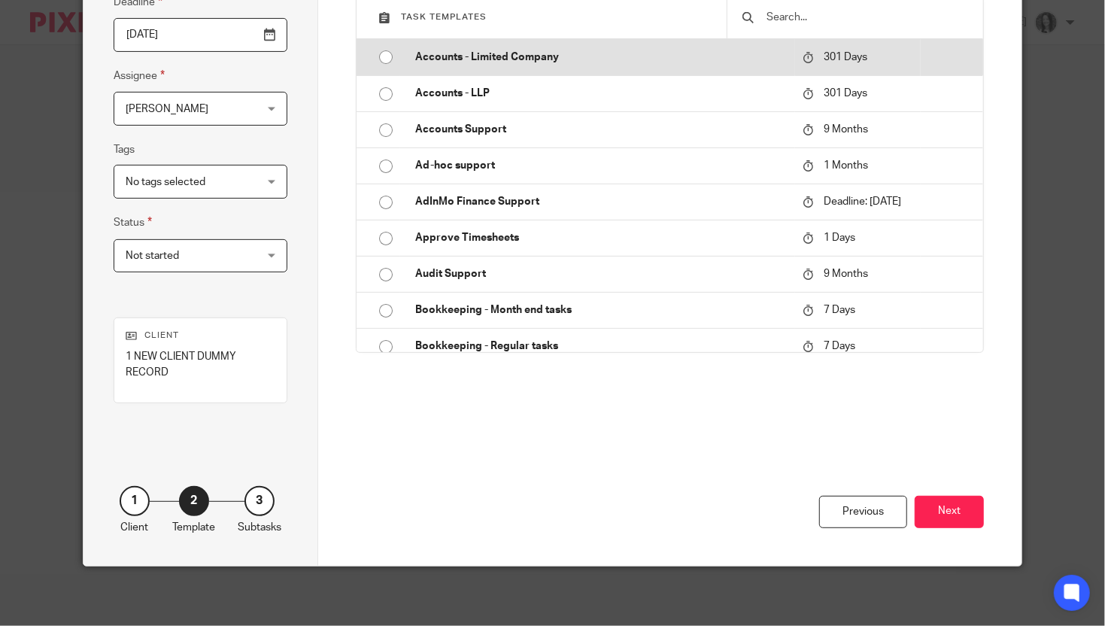
scroll to position [0, 0]
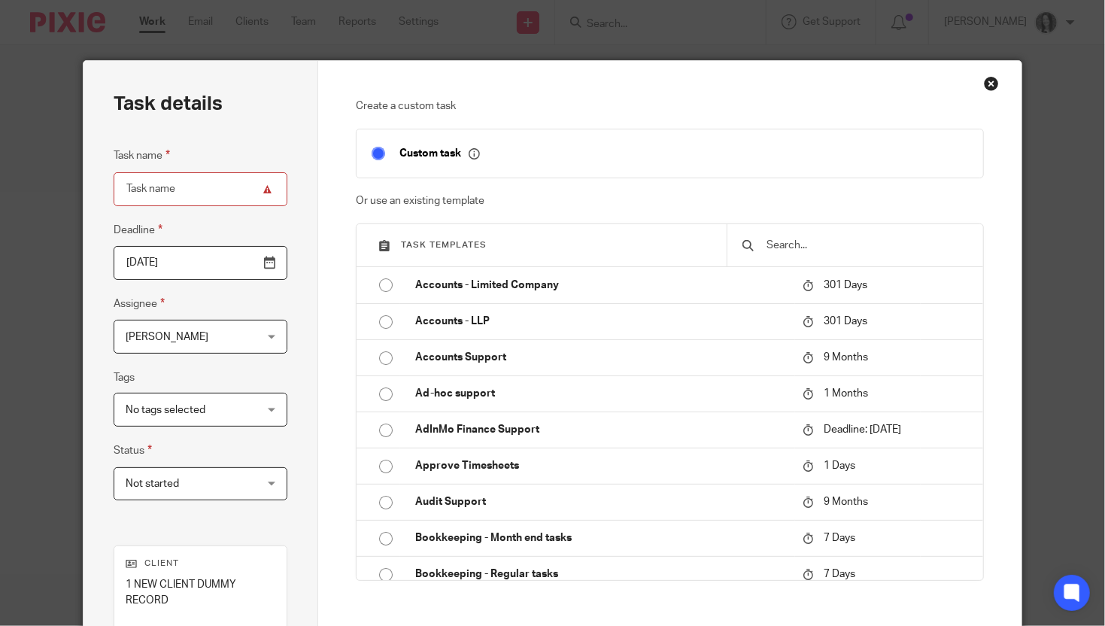
click at [782, 241] on input "text" at bounding box center [866, 245] width 202 height 17
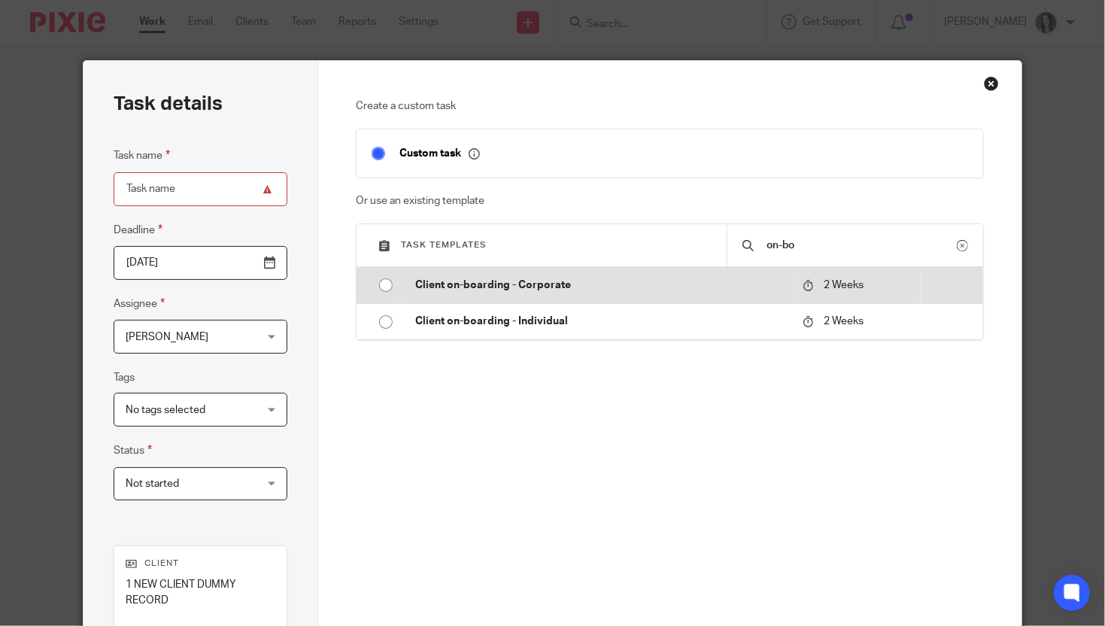
type input "on-bo"
click at [523, 286] on p "Client on-boarding - Corporate" at bounding box center [601, 285] width 372 height 15
type input "2025-09-29"
type input "Client on-boarding - Corporate"
checkbox input "false"
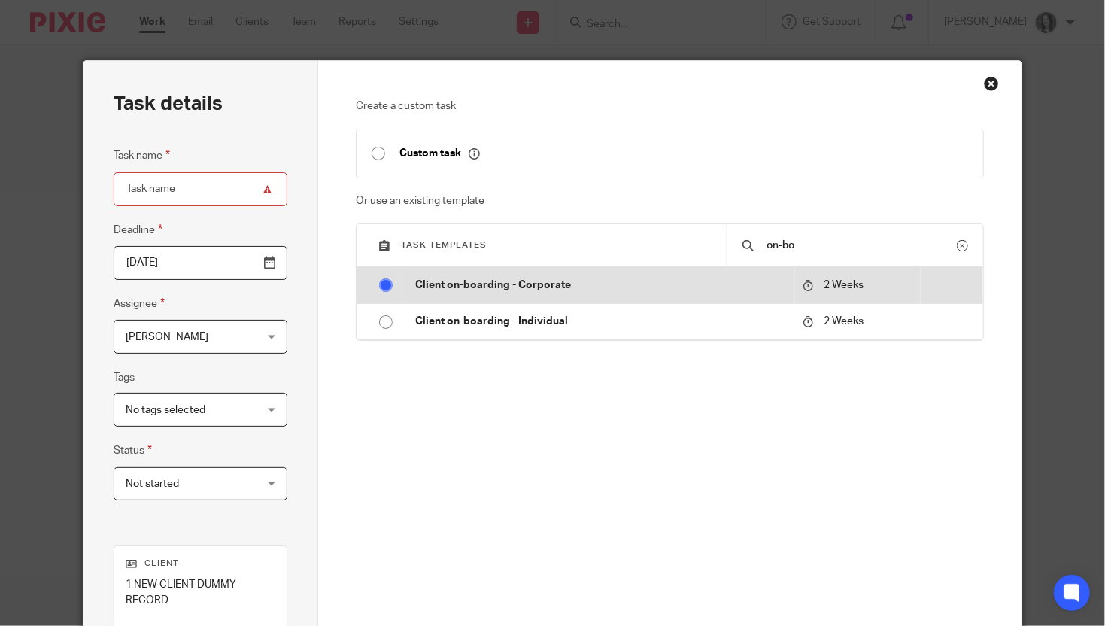
radio input "true"
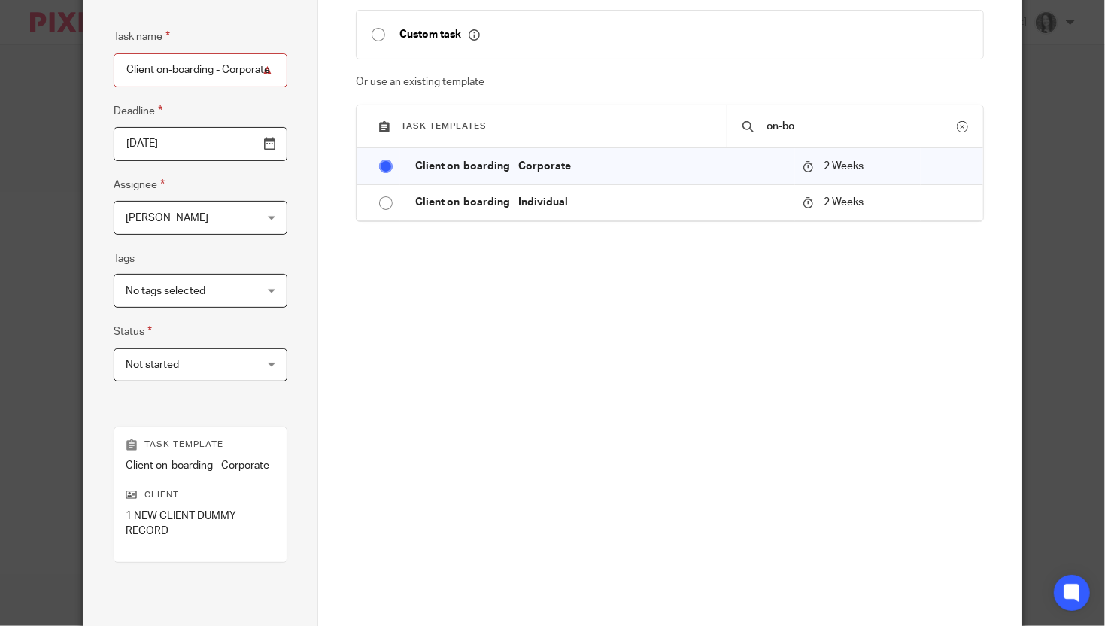
scroll to position [278, 0]
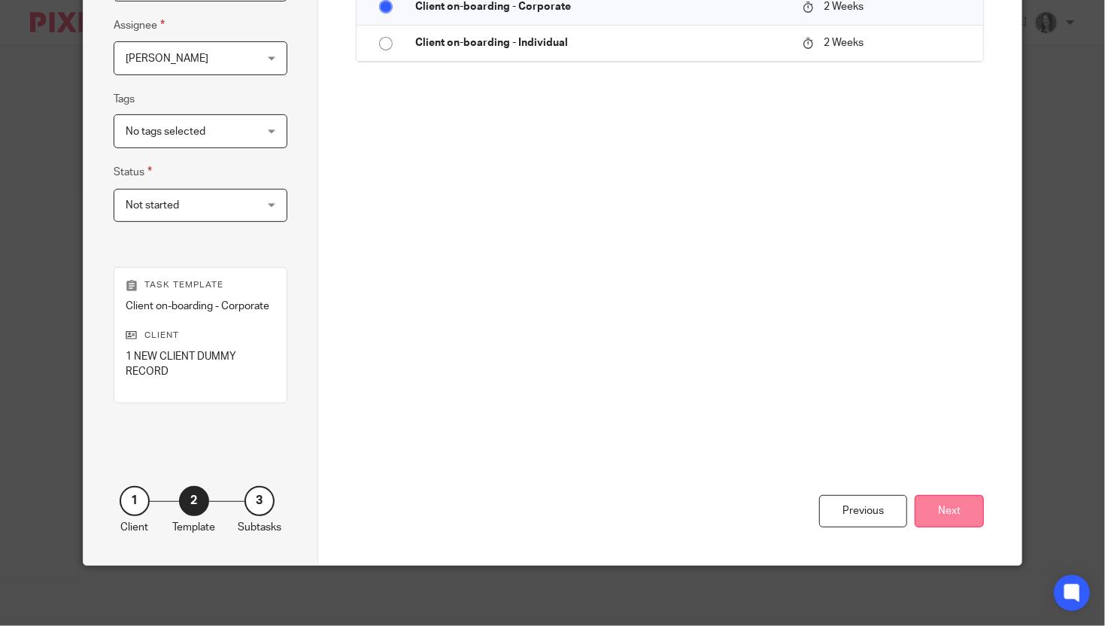
click at [946, 524] on button "Next" at bounding box center [949, 511] width 69 height 32
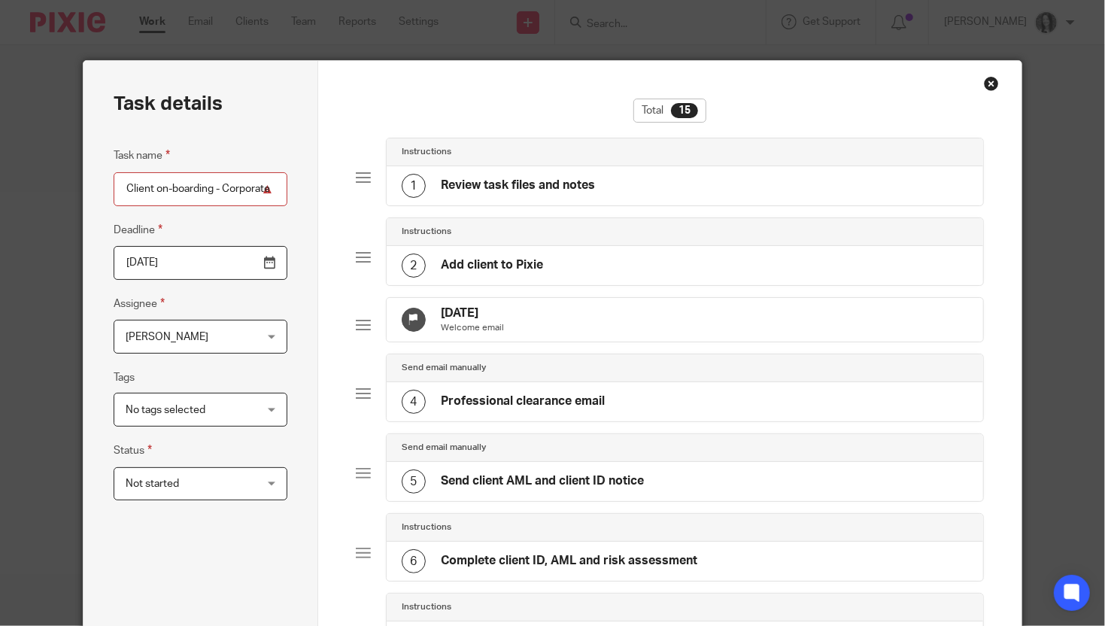
scroll to position [4, 0]
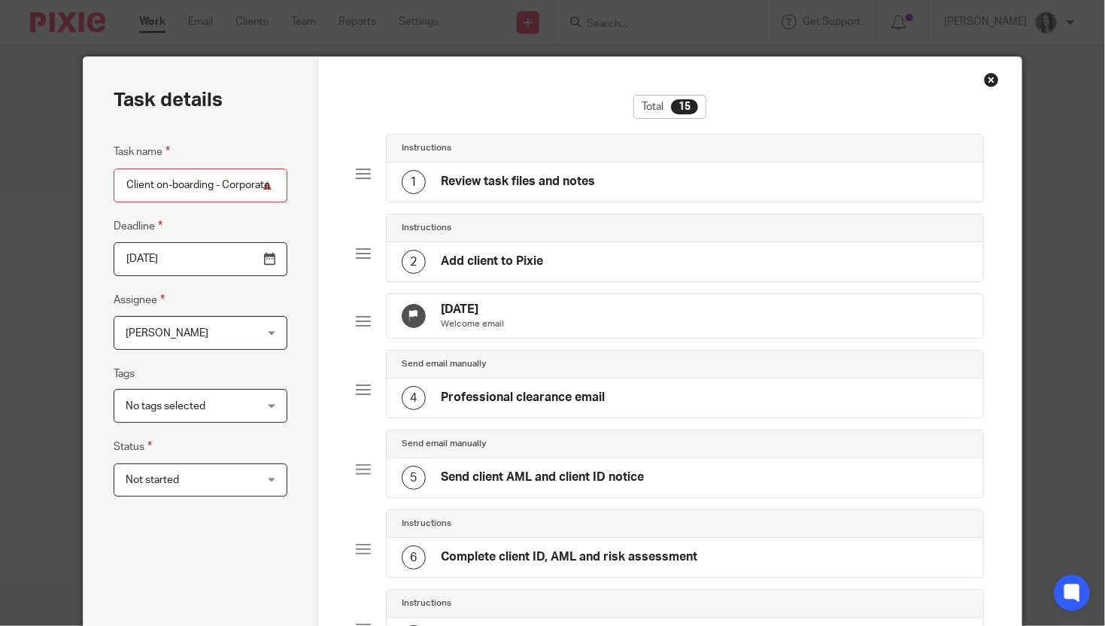
click at [230, 197] on input "Client on-boarding - Corporate" at bounding box center [201, 186] width 174 height 34
click at [229, 185] on input "Client on-boarding - Corporate" at bounding box center [201, 186] width 174 height 34
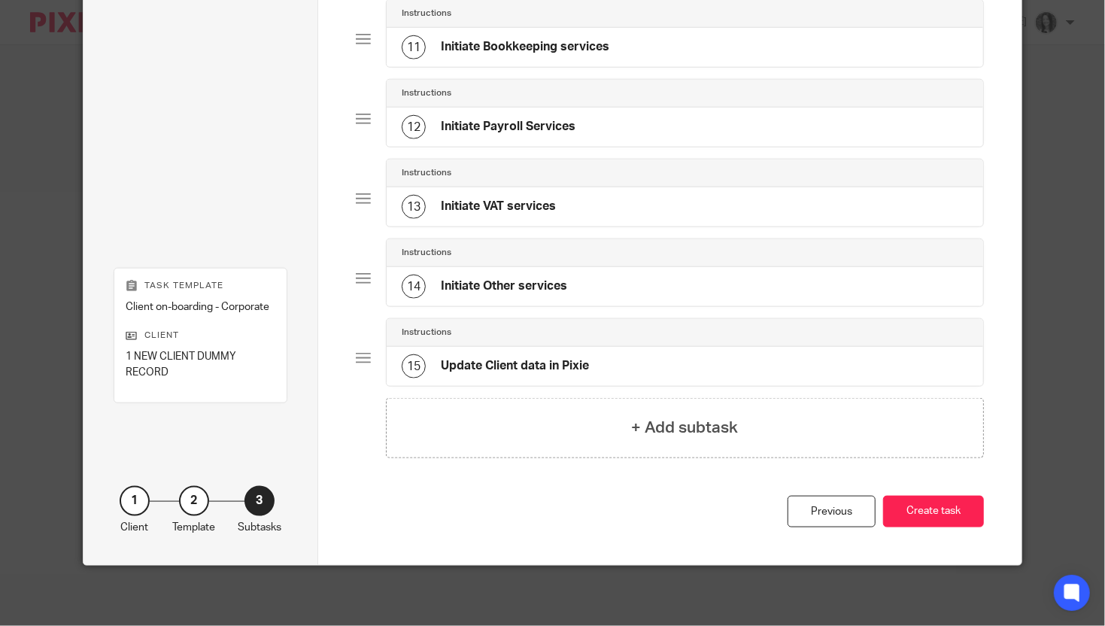
scroll to position [902, 0]
type input "Client on-boarding - Corporate - Pilot Bars"
click at [608, 254] on div "Instructions" at bounding box center [685, 253] width 566 height 12
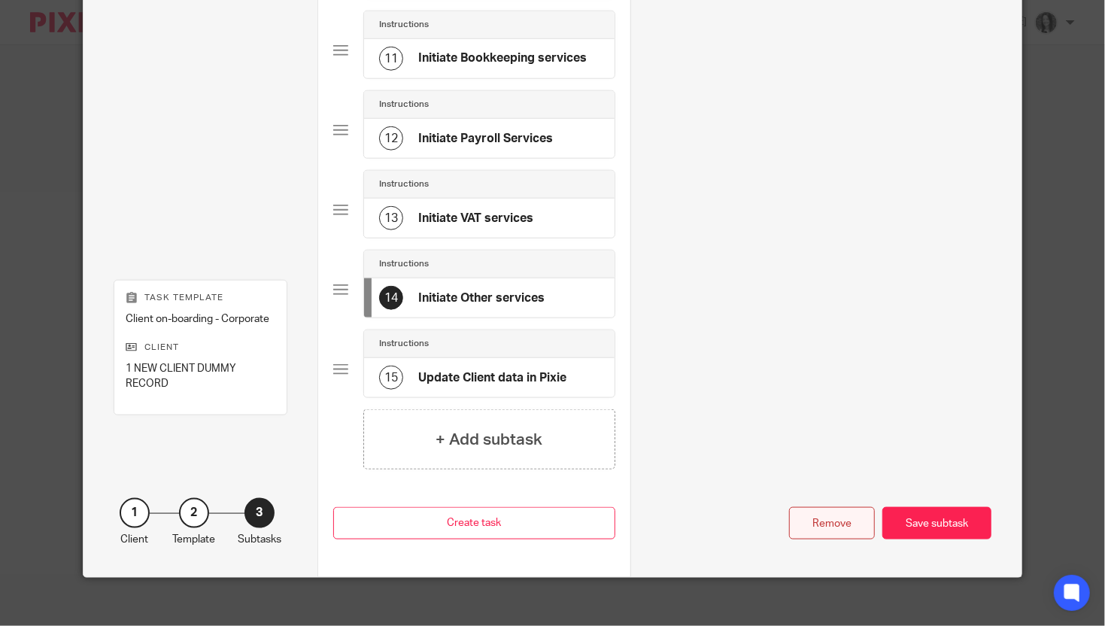
click at [848, 536] on div "Remove" at bounding box center [832, 523] width 86 height 32
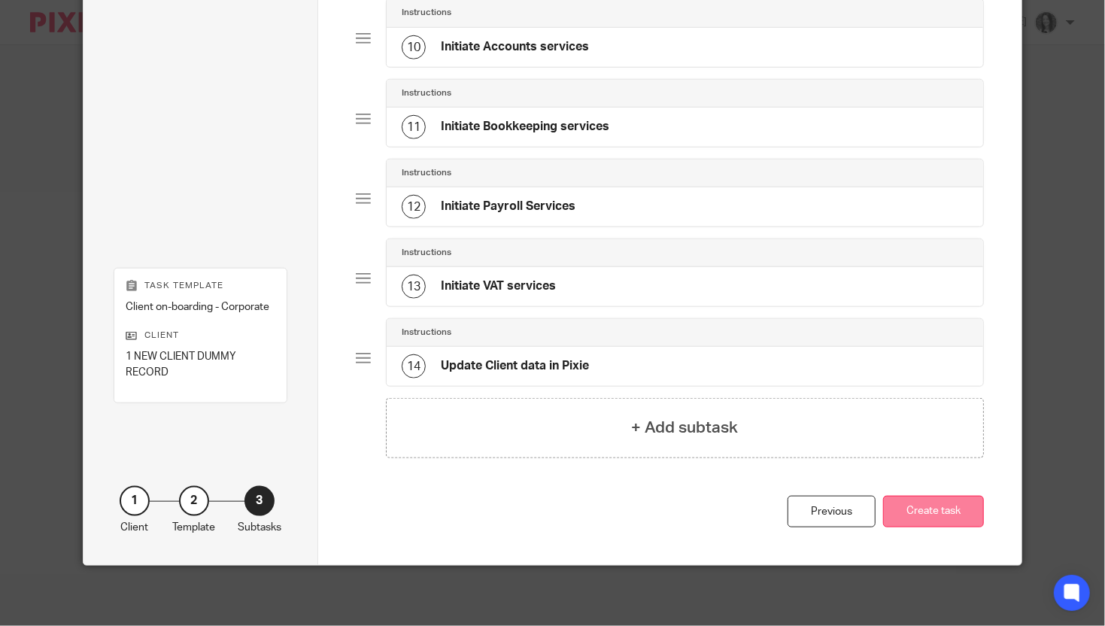
click at [942, 515] on button "Create task" at bounding box center [933, 512] width 101 height 32
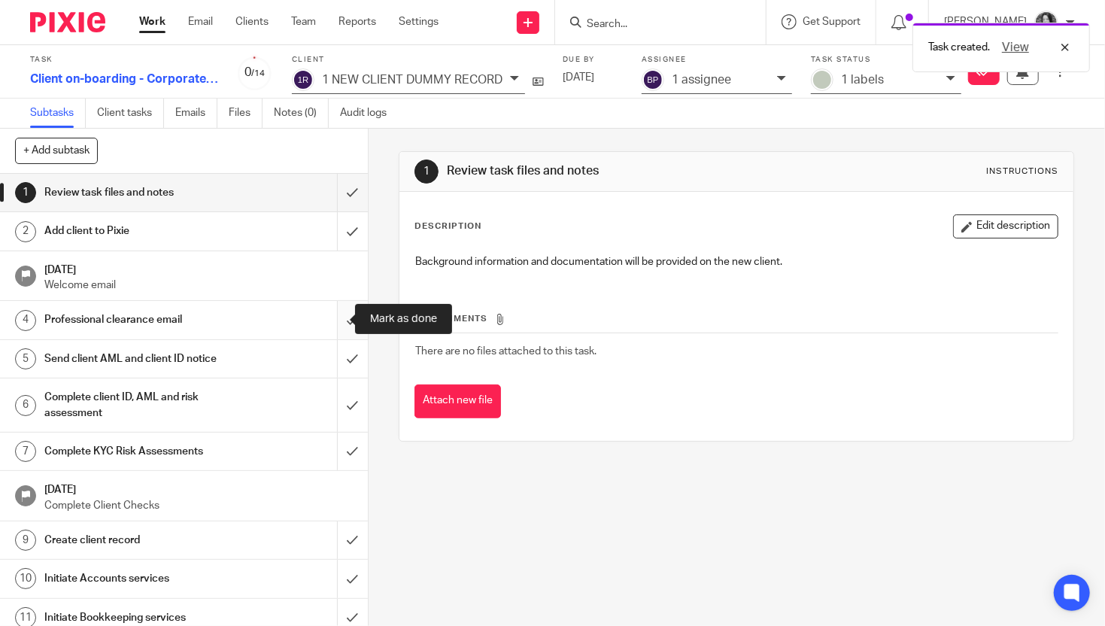
click at [335, 317] on input "submit" at bounding box center [184, 320] width 368 height 38
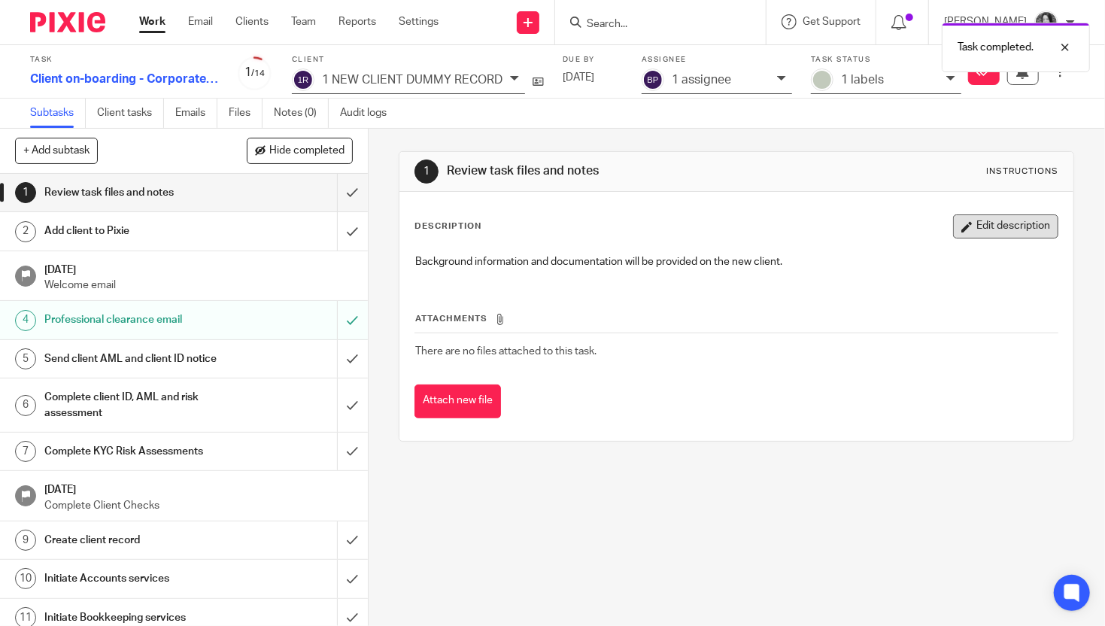
click at [994, 224] on button "Edit description" at bounding box center [1005, 226] width 105 height 24
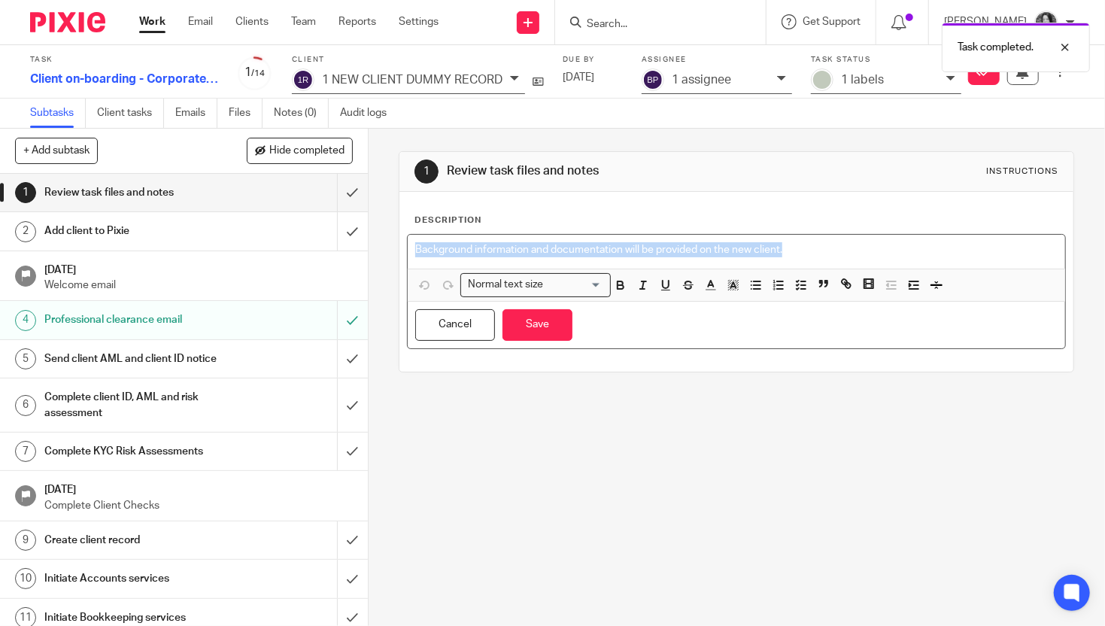
drag, startPoint x: 809, startPoint y: 252, endPoint x: 394, endPoint y: 238, distance: 415.5
click at [399, 238] on div "Description Background information and documentation will be provided on the ne…" at bounding box center [736, 282] width 674 height 180
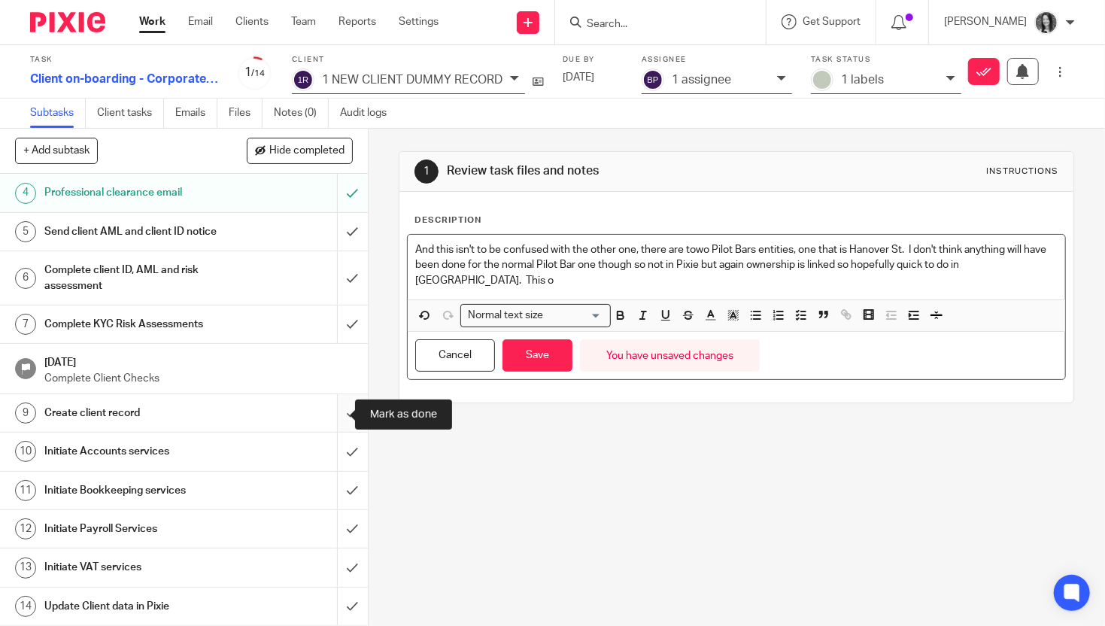
scroll to position [138, 0]
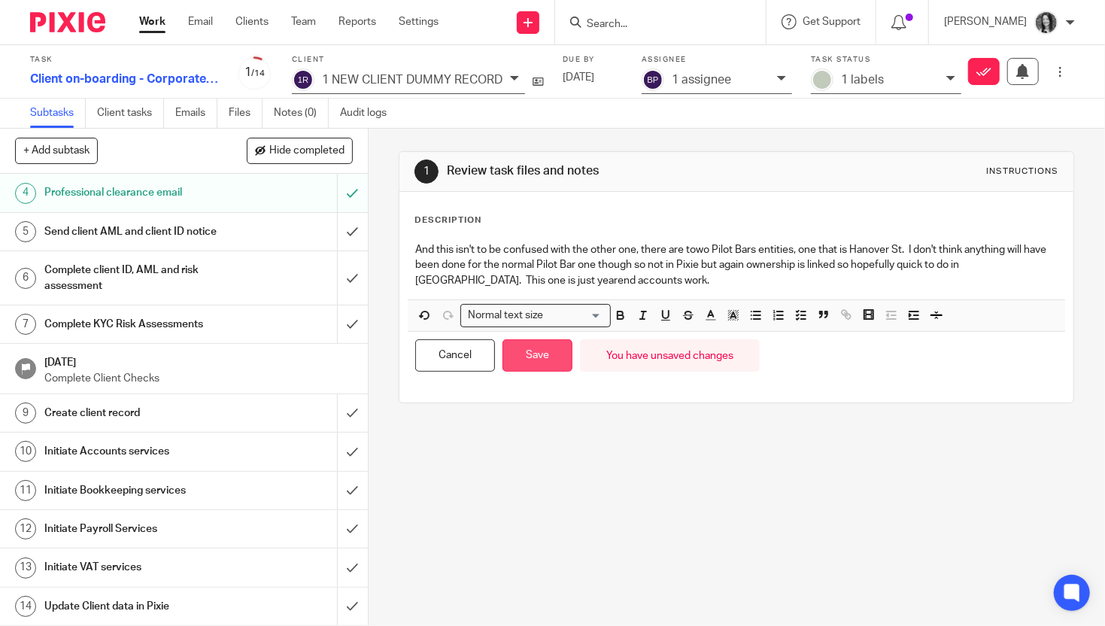
click at [545, 352] on button "Save" at bounding box center [538, 355] width 70 height 32
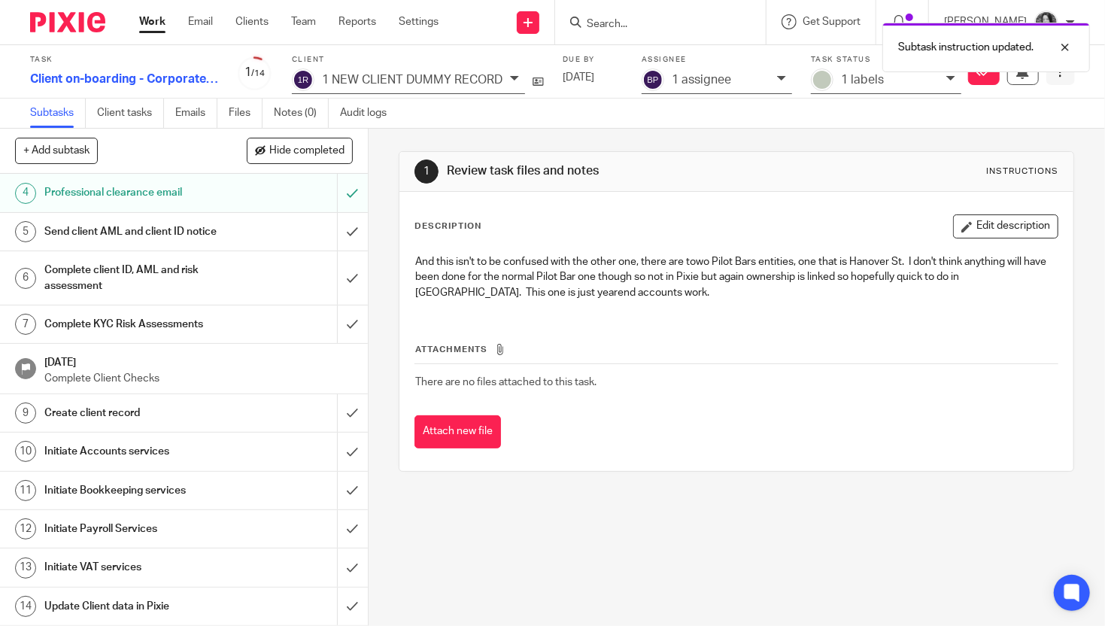
click at [1055, 76] on icon at bounding box center [1060, 71] width 11 height 11
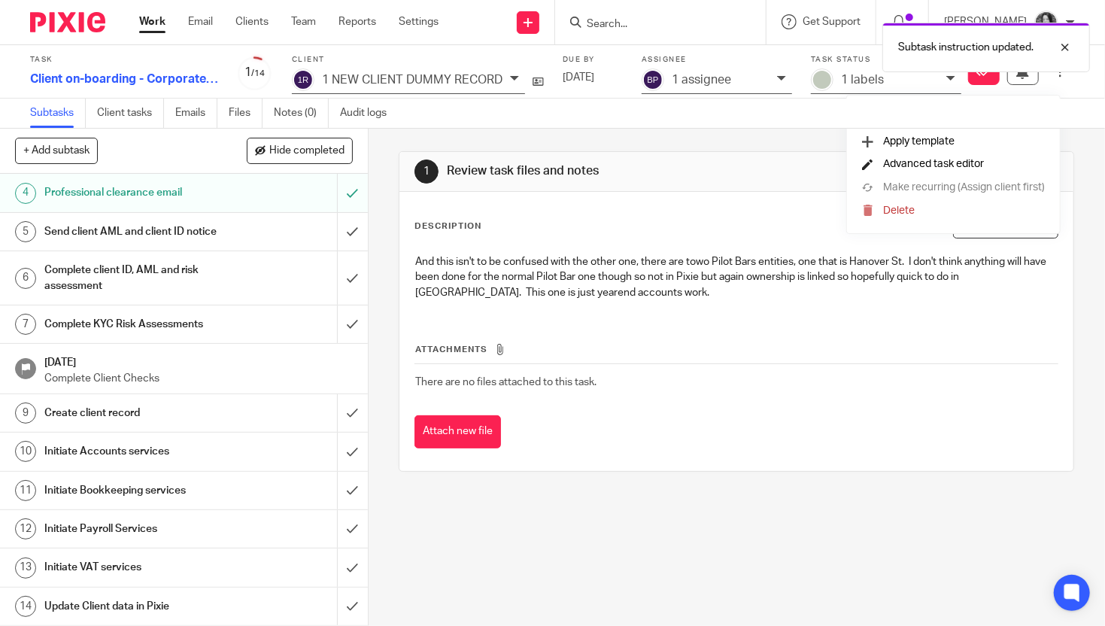
click at [951, 164] on span "Advanced task editor" at bounding box center [933, 164] width 101 height 11
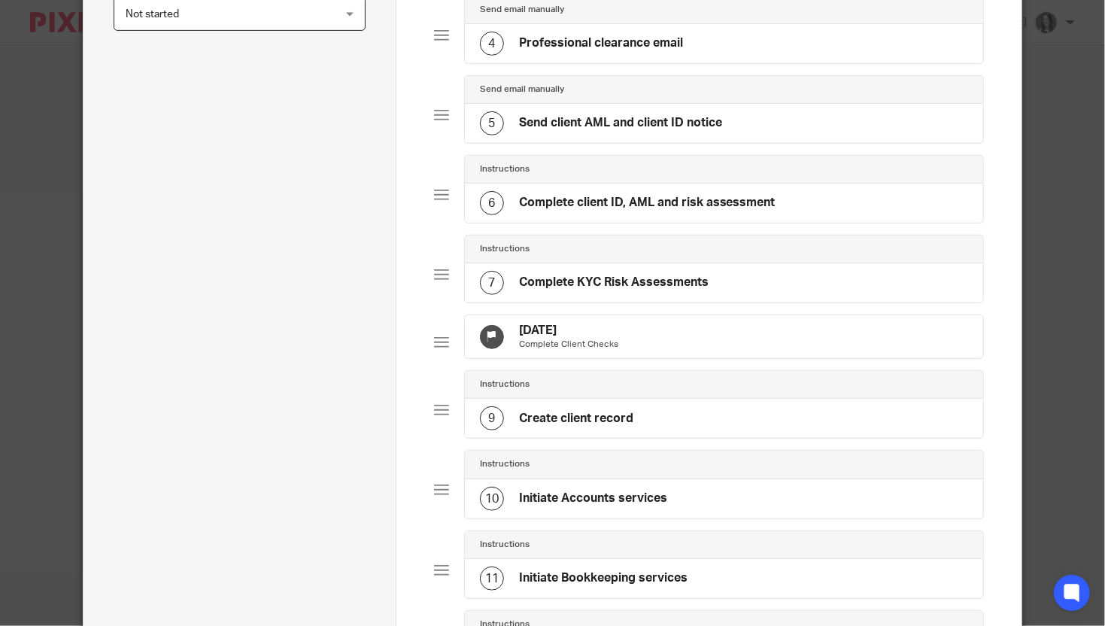
scroll to position [709, 0]
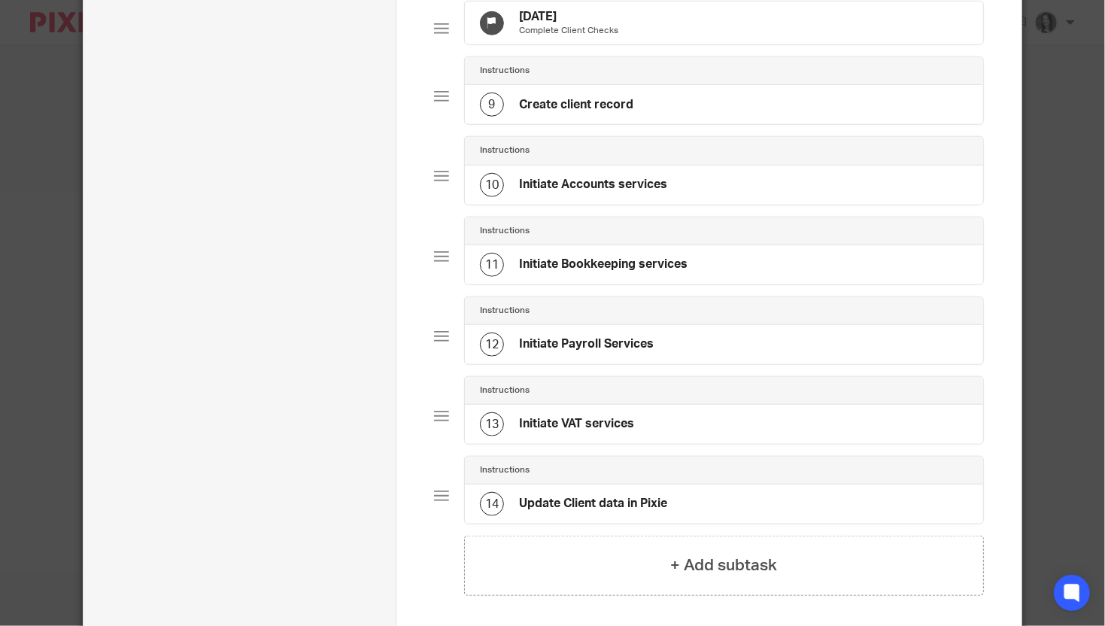
click at [528, 325] on div "Instructions" at bounding box center [724, 311] width 518 height 28
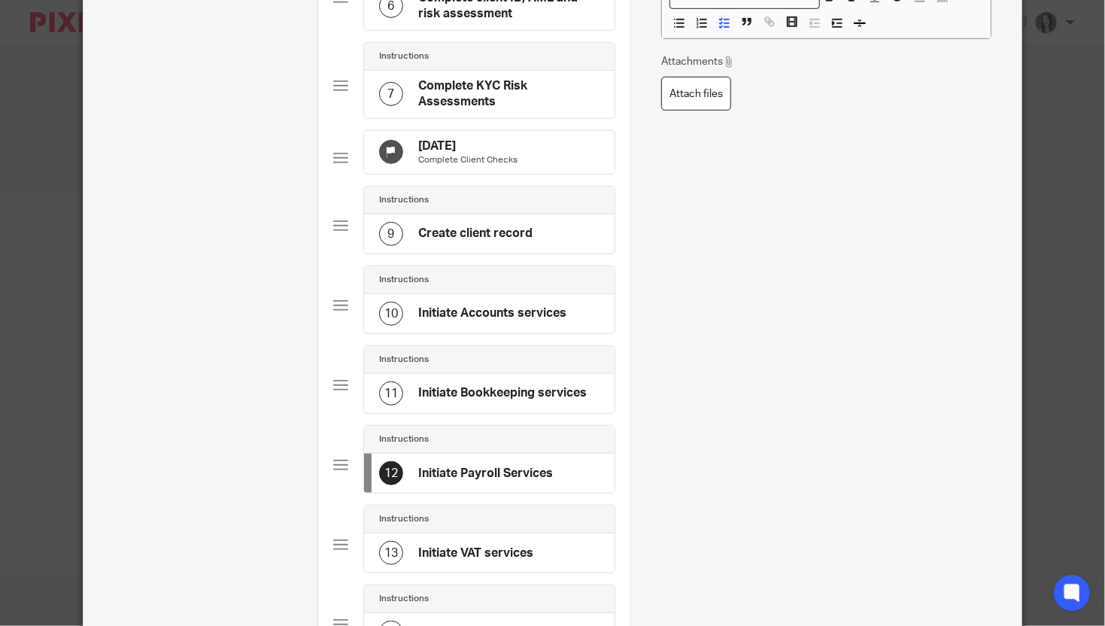
scroll to position [885, 0]
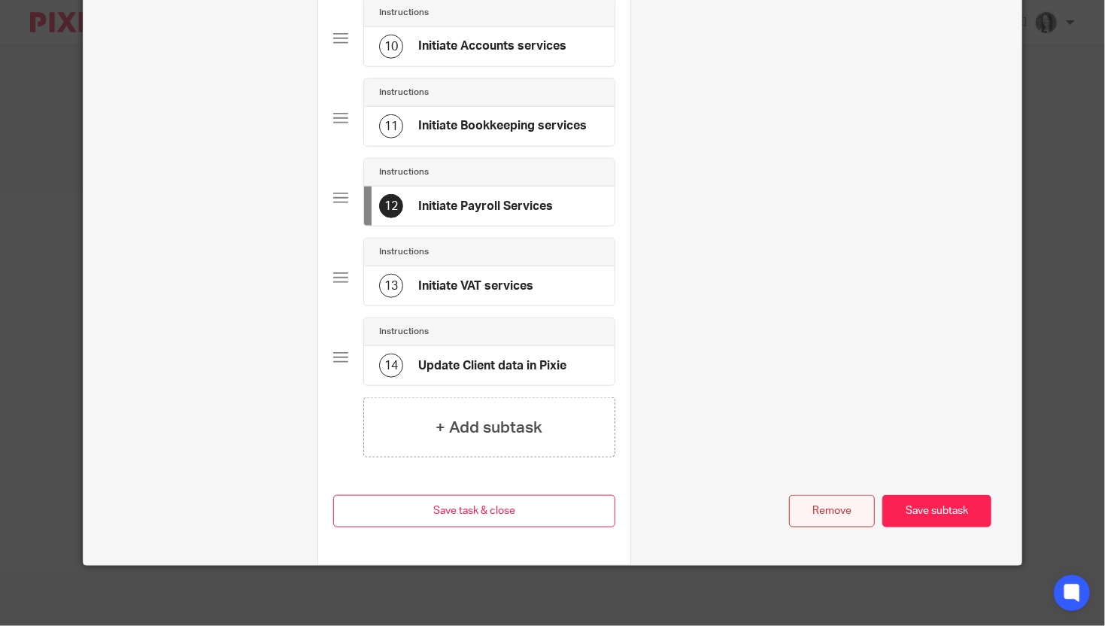
click at [822, 518] on button "Remove" at bounding box center [832, 511] width 86 height 32
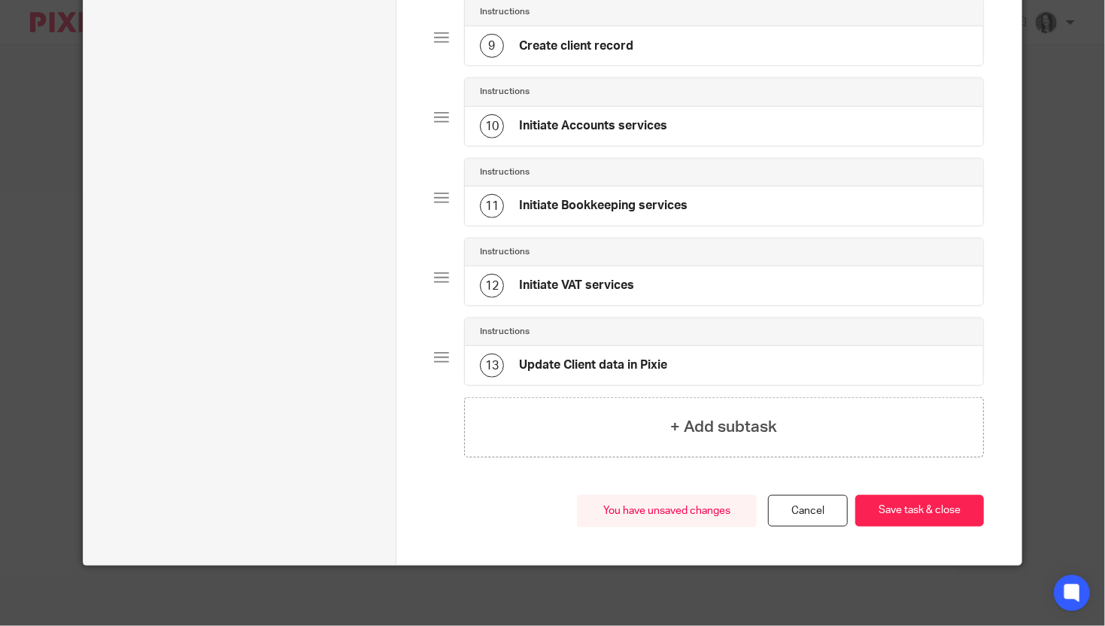
scroll to position [782, 0]
click at [630, 262] on div "Instructions" at bounding box center [724, 252] width 518 height 28
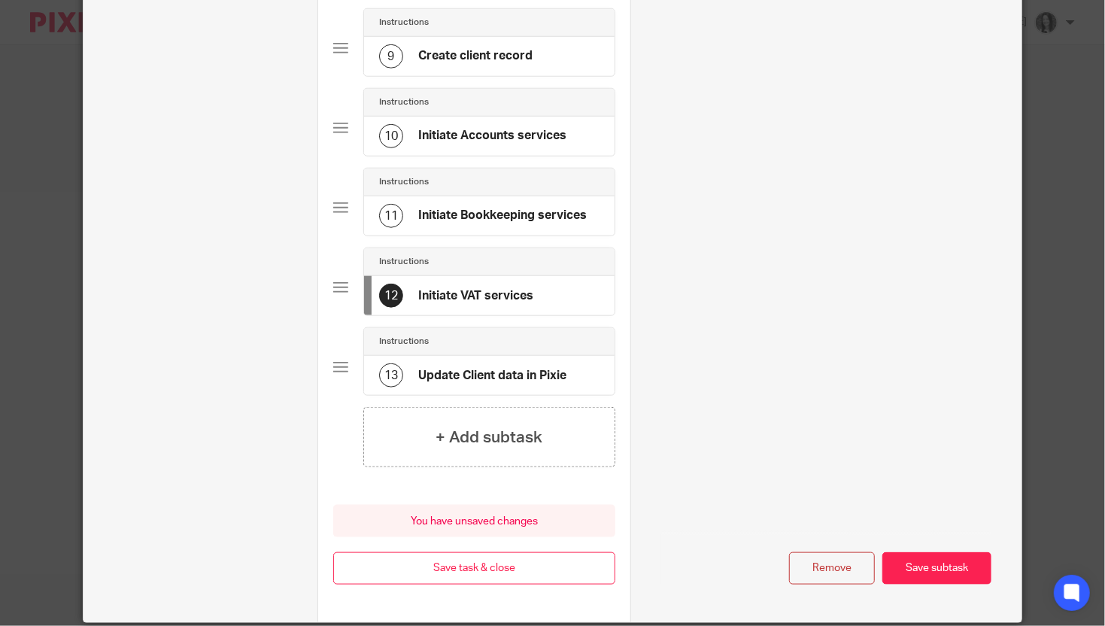
scroll to position [0, 0]
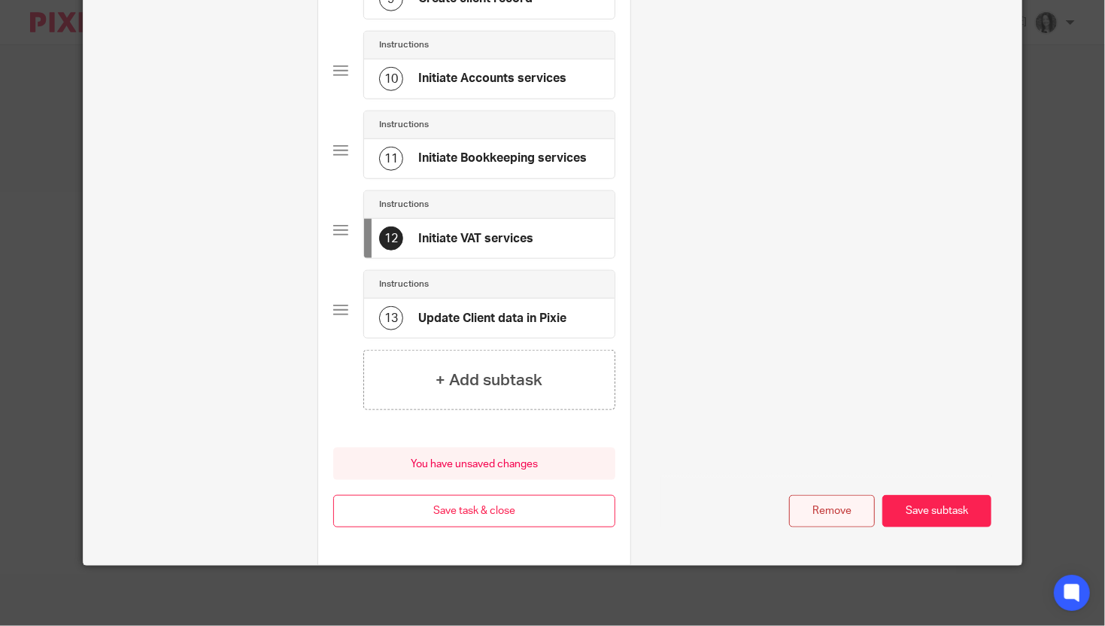
click at [822, 518] on button "Remove" at bounding box center [832, 511] width 86 height 32
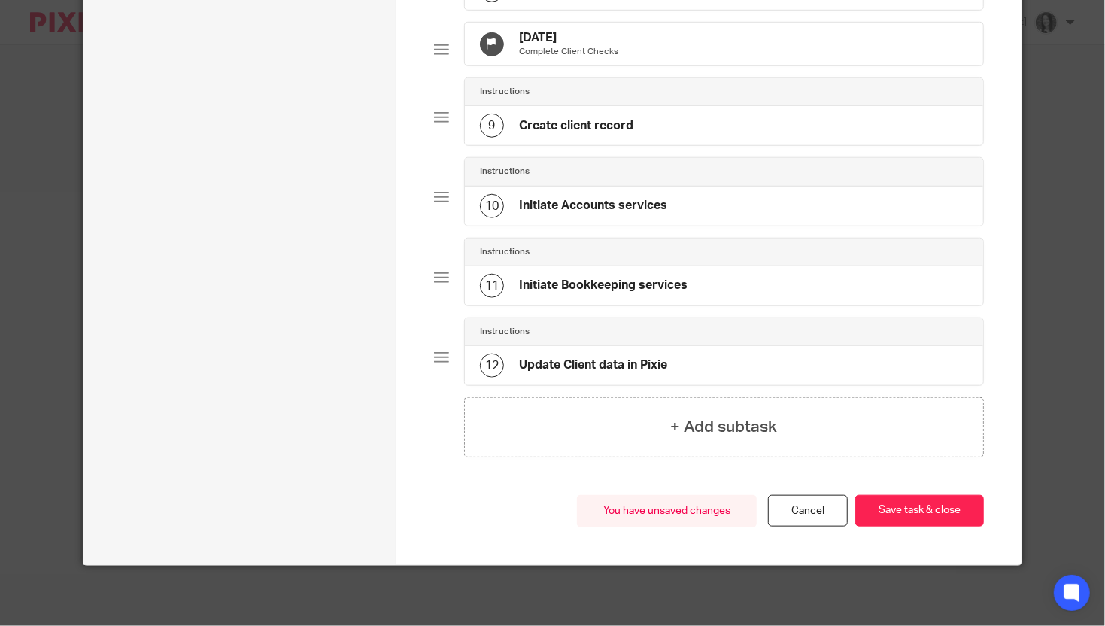
scroll to position [703, 0]
click at [642, 257] on div "Instructions" at bounding box center [724, 252] width 488 height 12
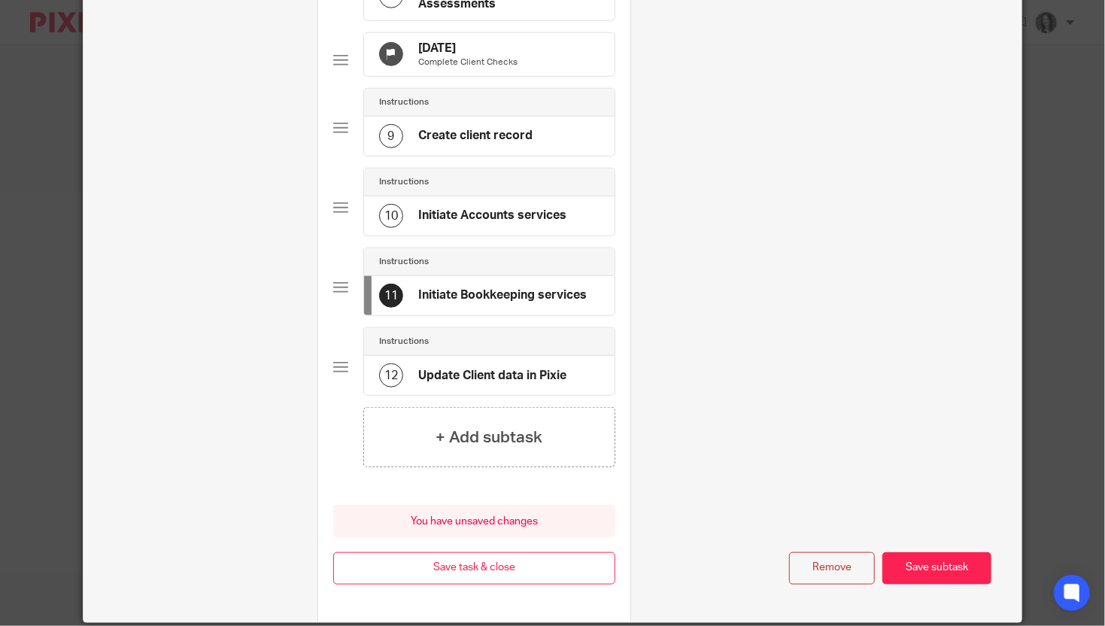
scroll to position [0, 0]
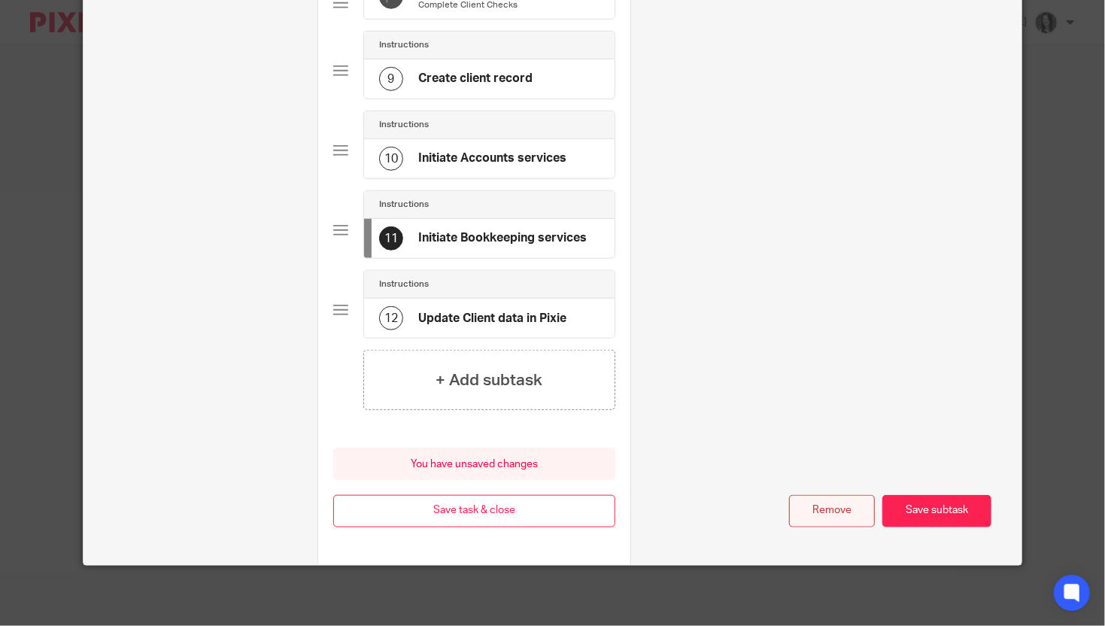
click at [839, 520] on button "Remove" at bounding box center [832, 511] width 86 height 32
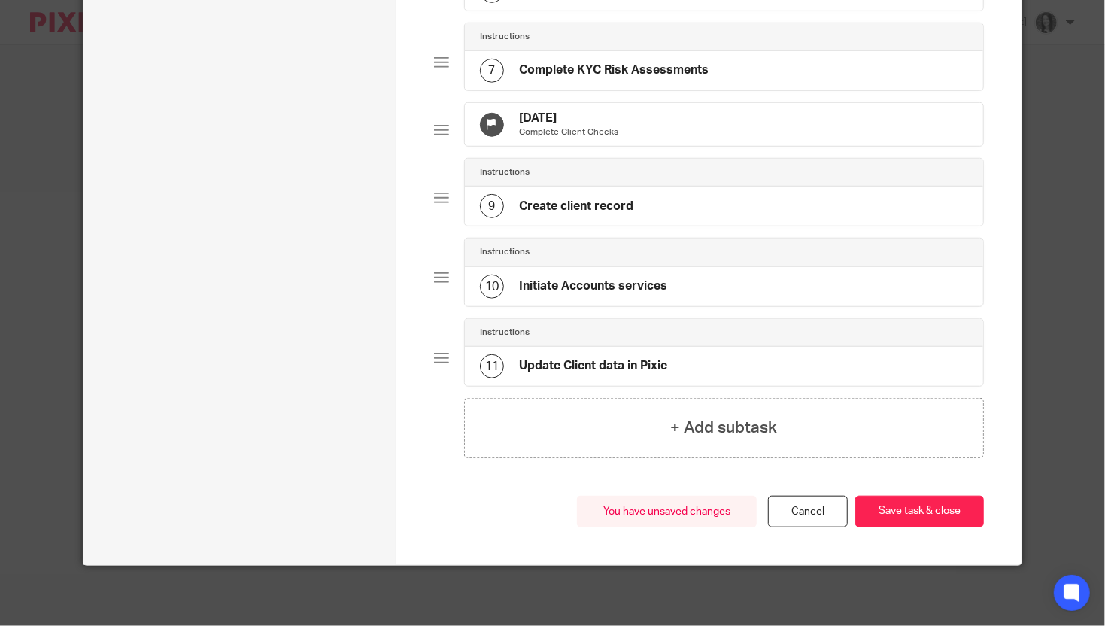
scroll to position [624, 0]
click at [922, 514] on button "Save task & close" at bounding box center [919, 512] width 129 height 32
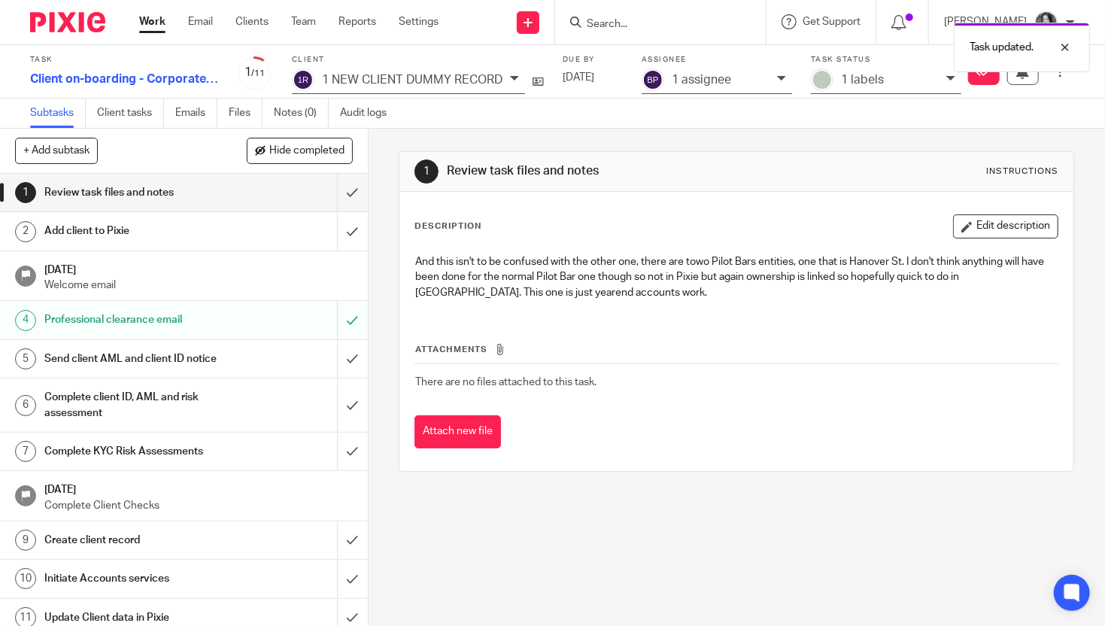
click at [708, 81] on p "1 assignee" at bounding box center [701, 80] width 59 height 14
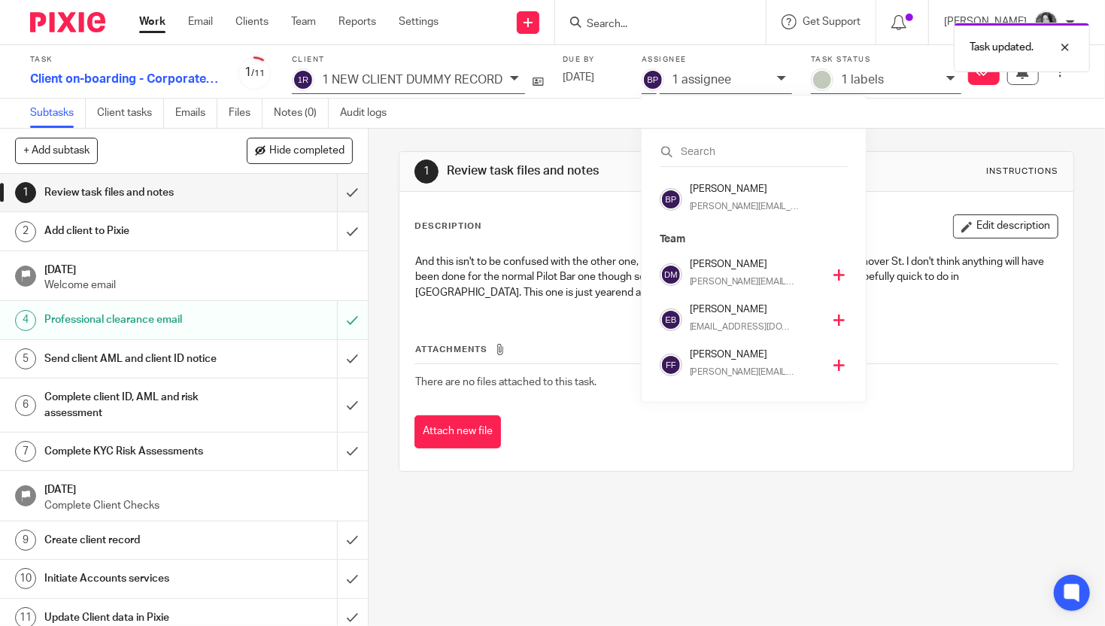
click at [710, 312] on h4 "[PERSON_NAME]" at bounding box center [756, 309] width 132 height 14
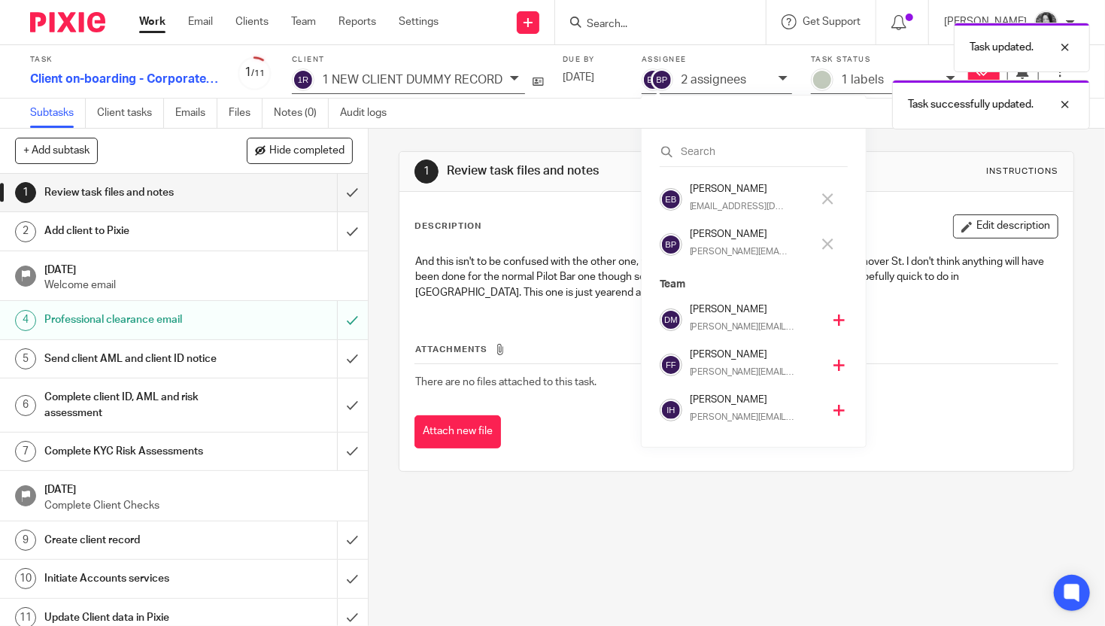
click at [707, 248] on p "brodie@sense-ca.co.uk" at bounding box center [739, 252] width 98 height 14
